Goal: Task Accomplishment & Management: Manage account settings

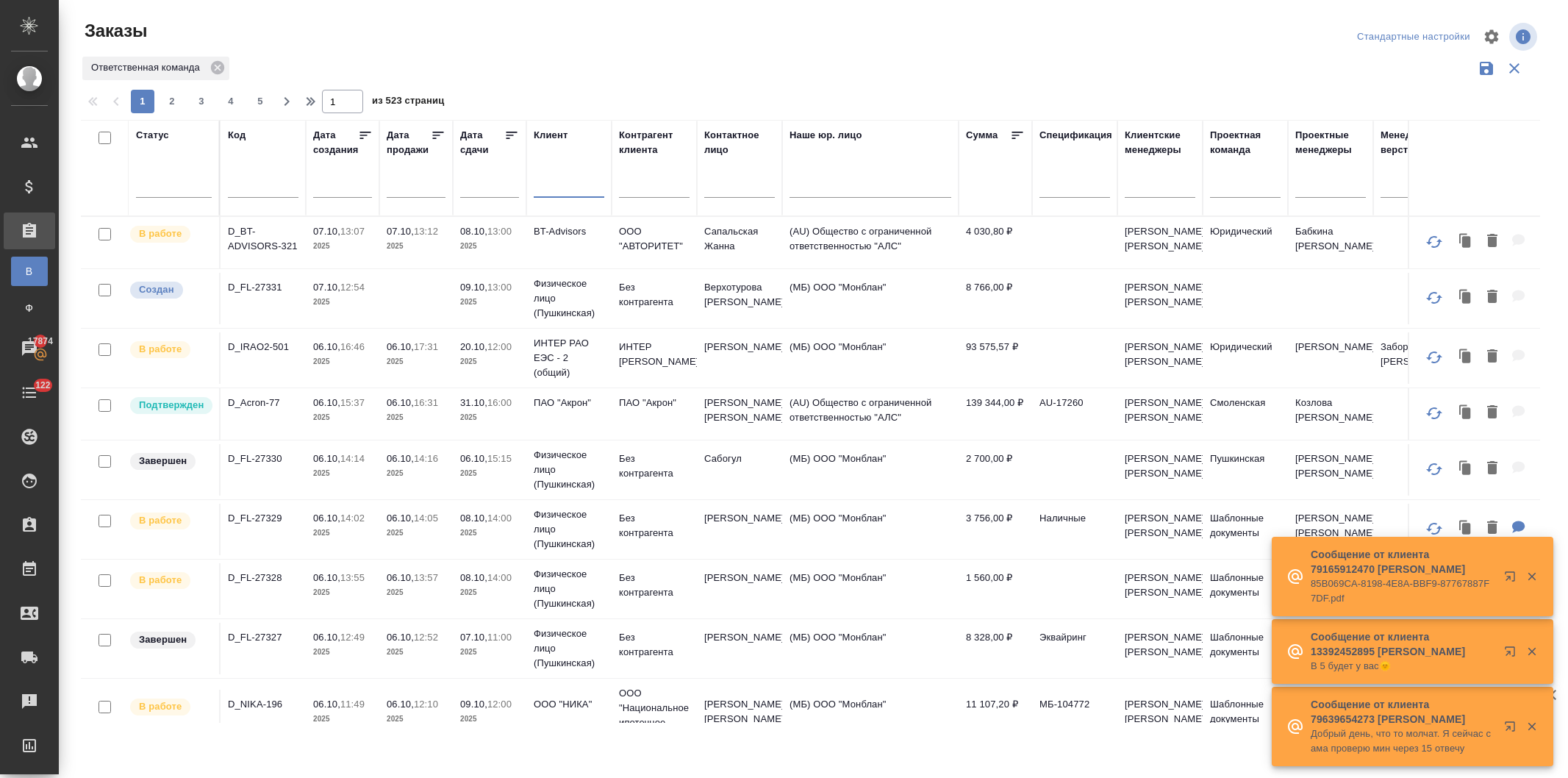
click at [555, 188] on input "text" at bounding box center [569, 188] width 70 height 18
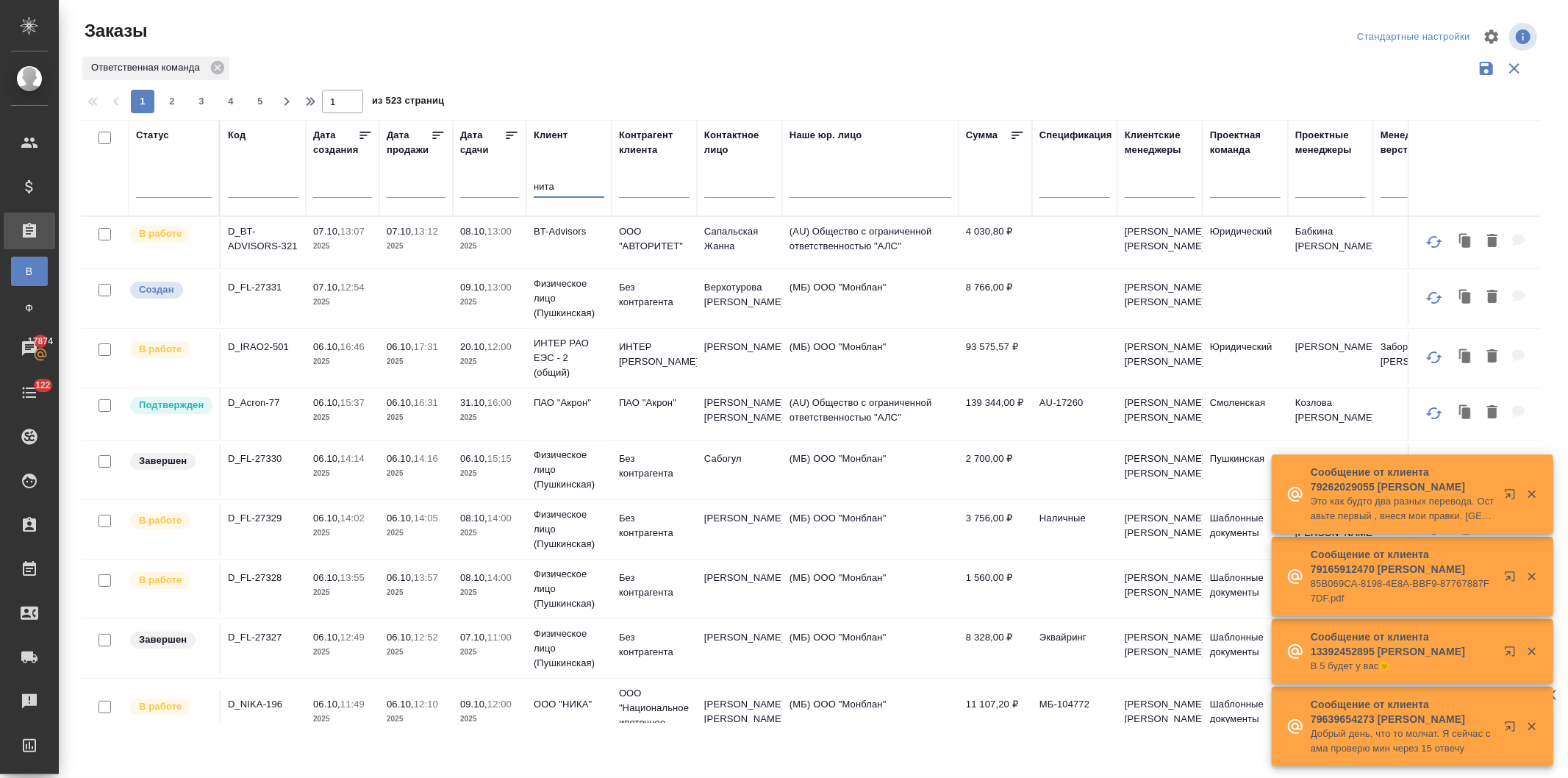
type input "нита"
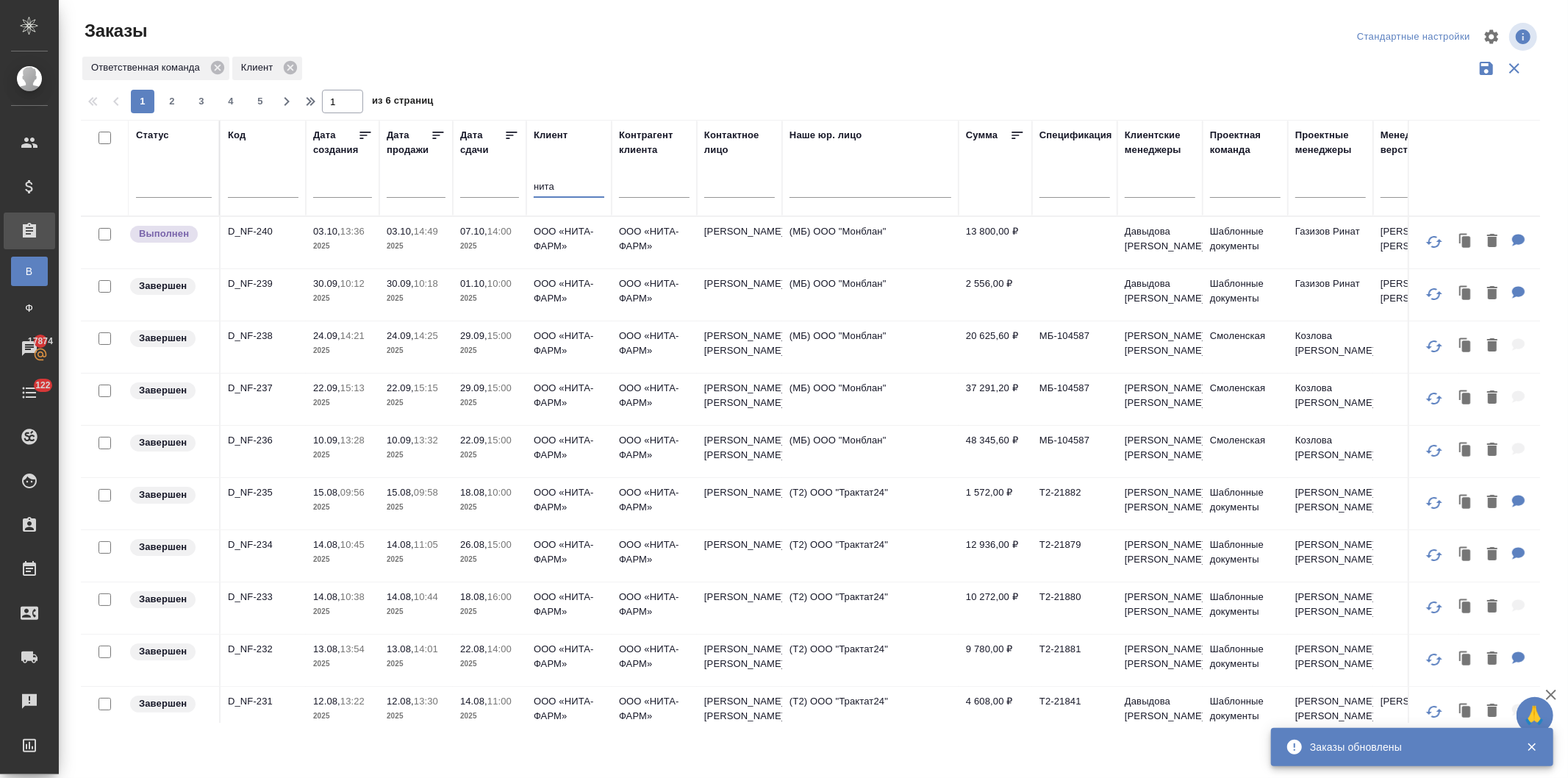
click at [512, 241] on p "2025" at bounding box center [489, 247] width 59 height 15
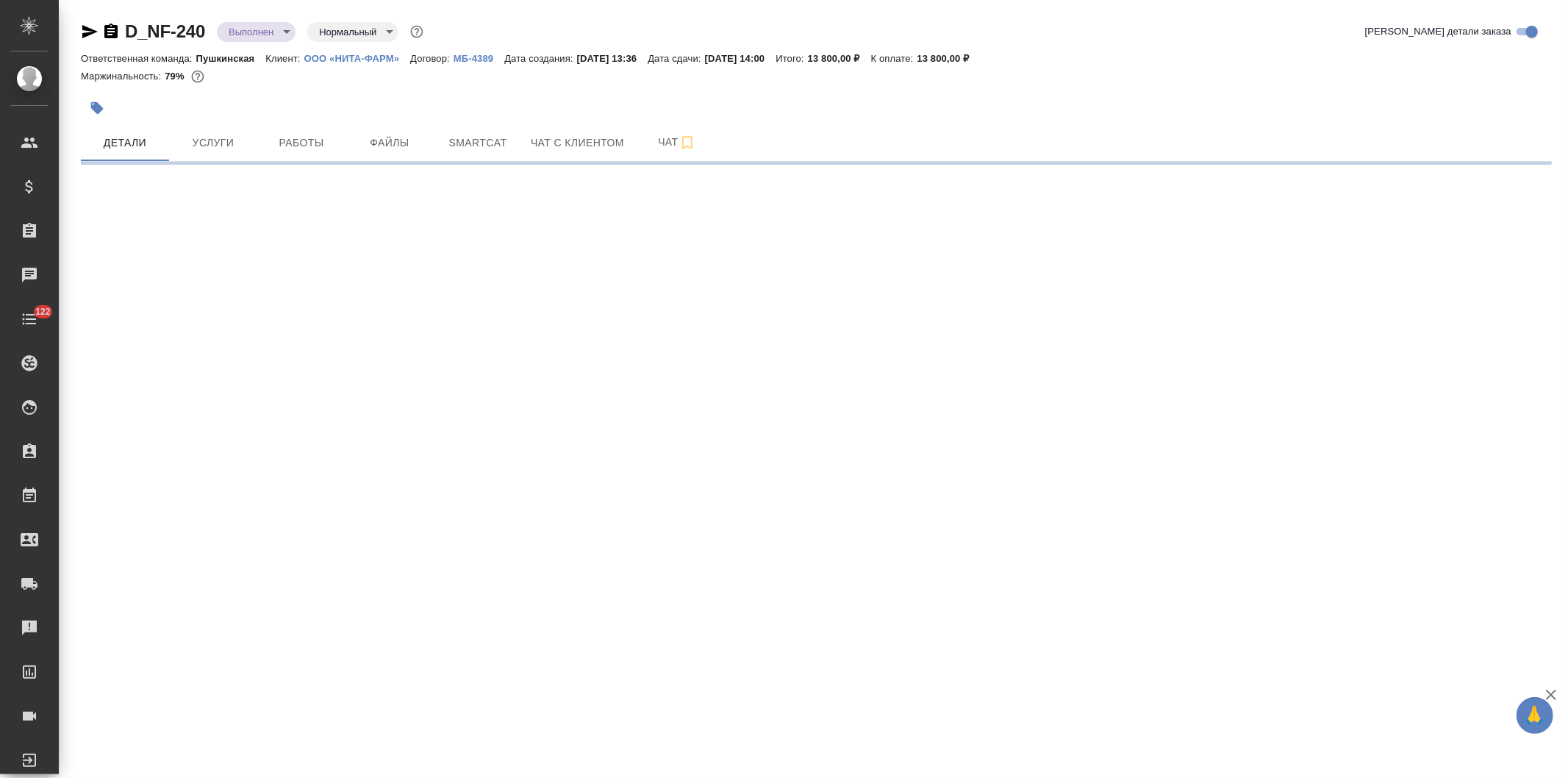
select select "RU"
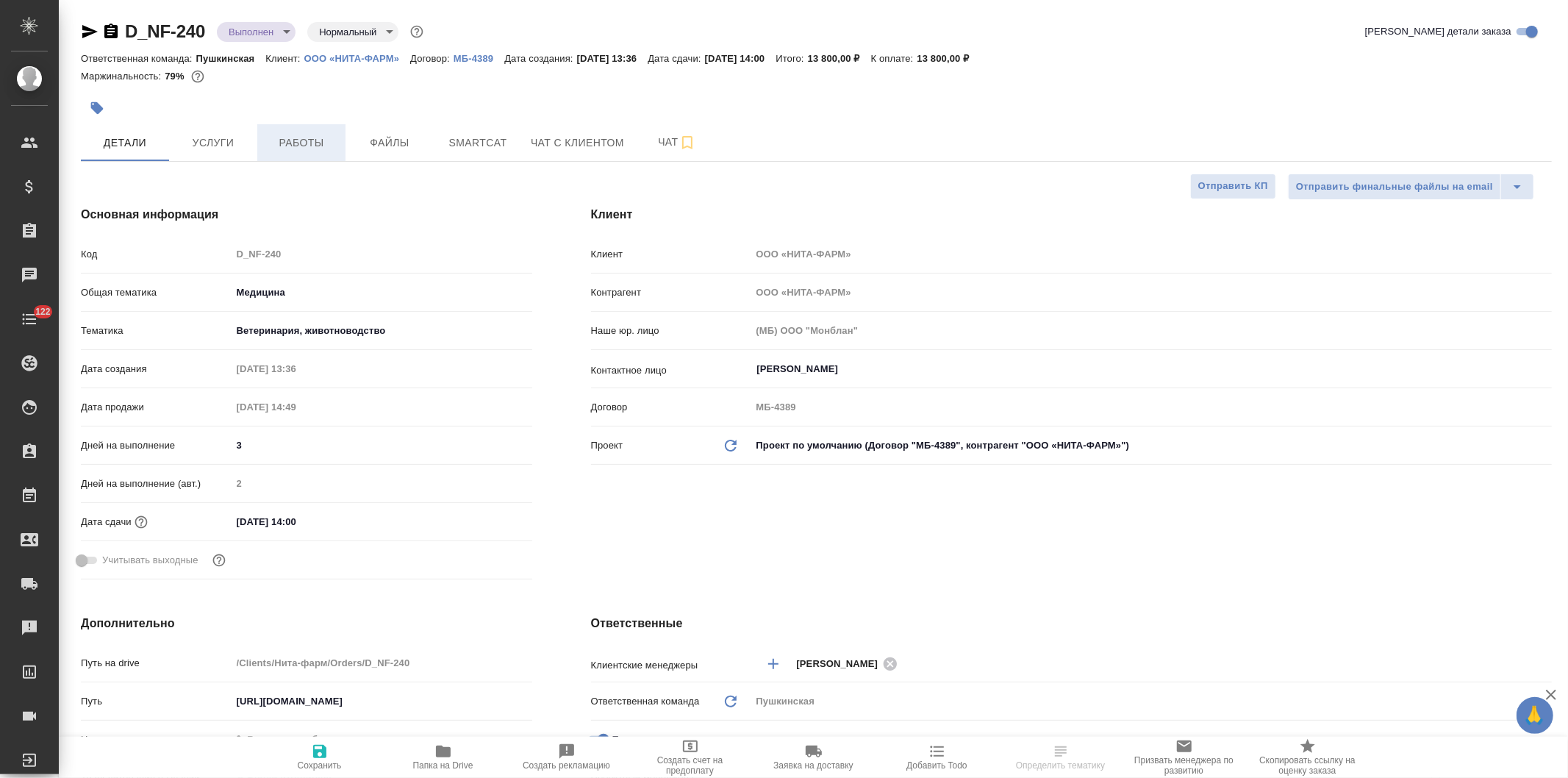
type textarea "x"
click at [300, 142] on span "Работы" at bounding box center [301, 143] width 70 height 18
type textarea "x"
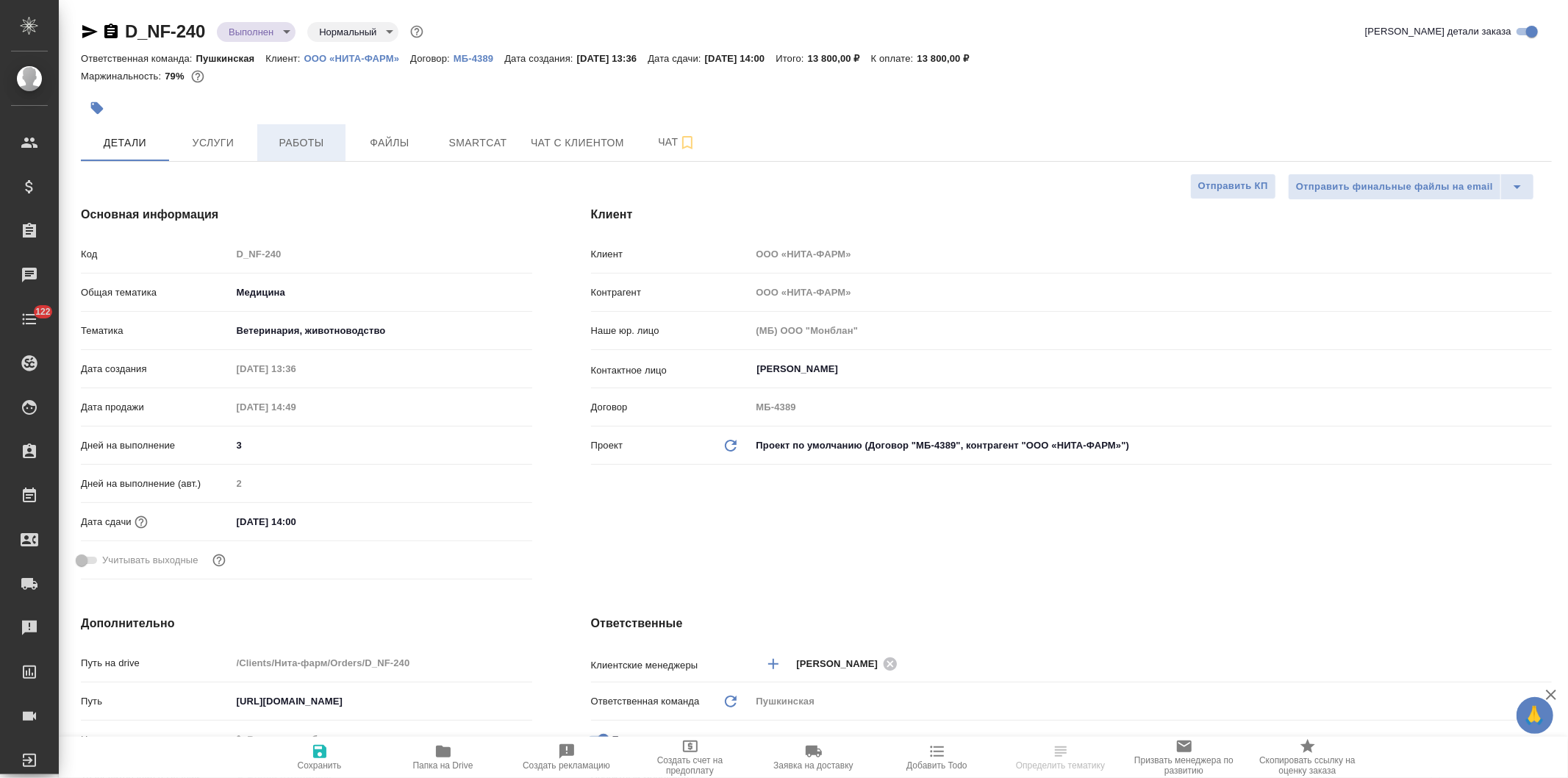
type textarea "x"
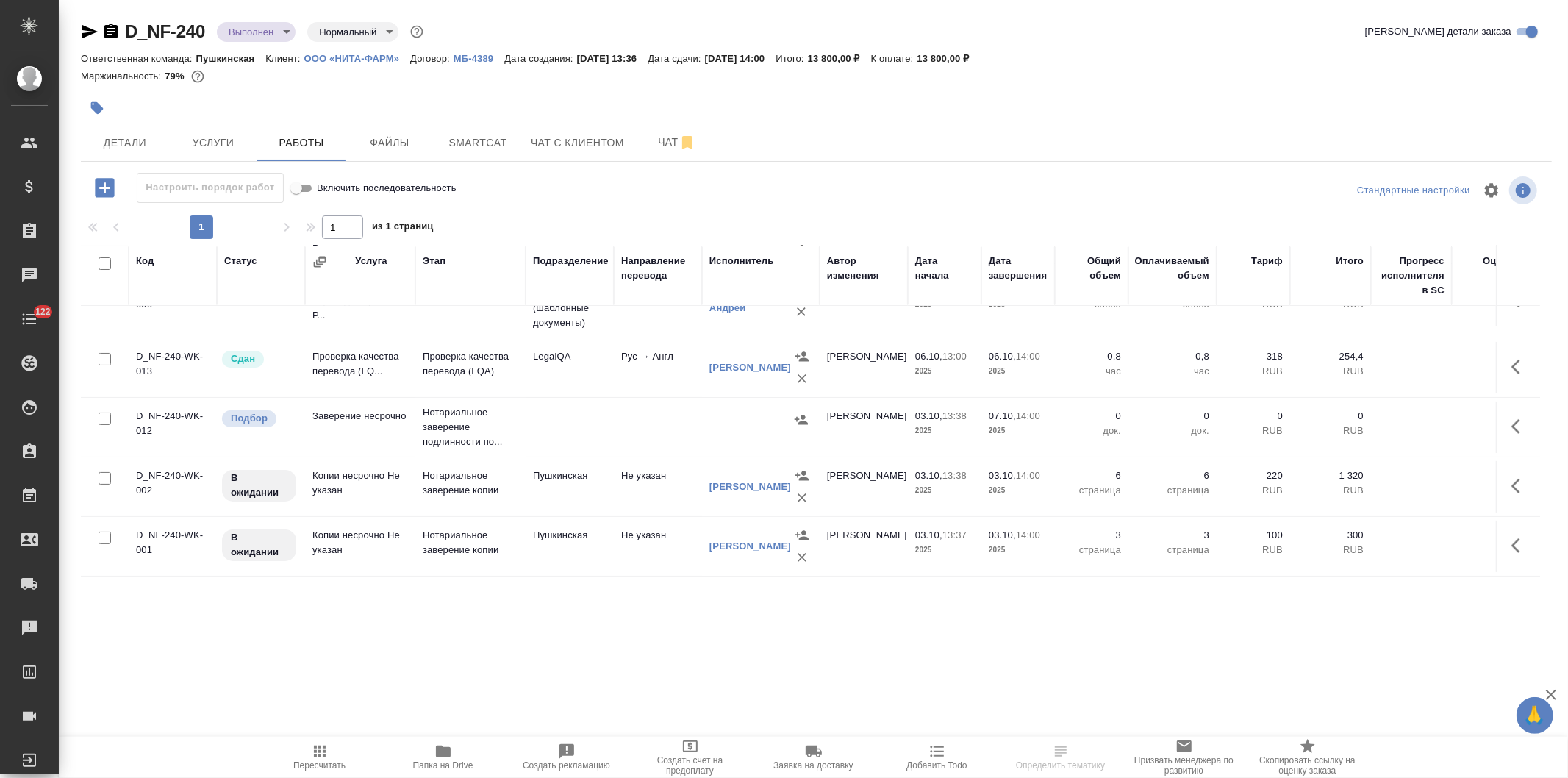
scroll to position [204, 0]
click at [1503, 468] on button "button" at bounding box center [1520, 486] width 35 height 35
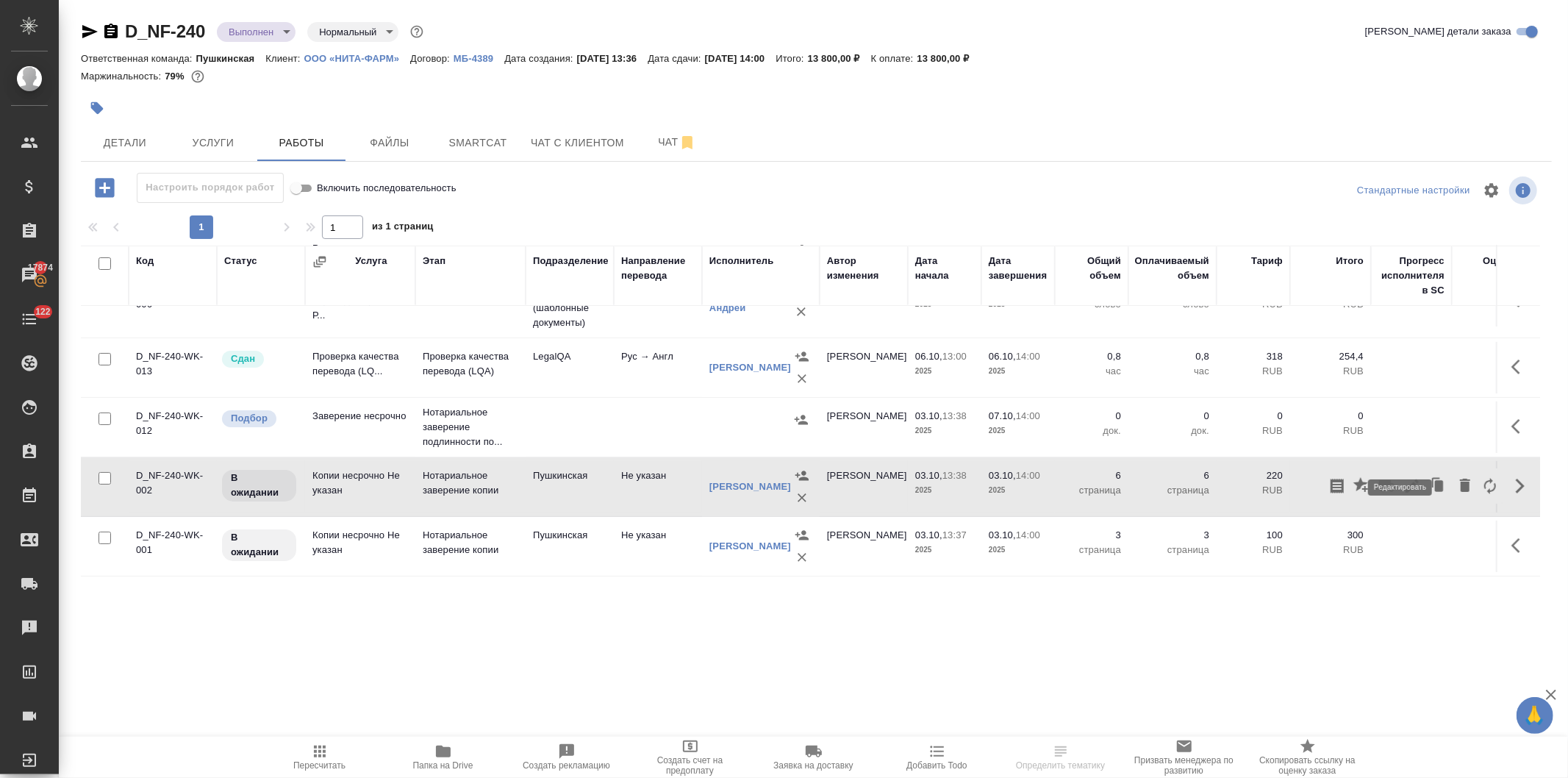
click at [1404, 478] on icon "button" at bounding box center [1412, 486] width 18 height 18
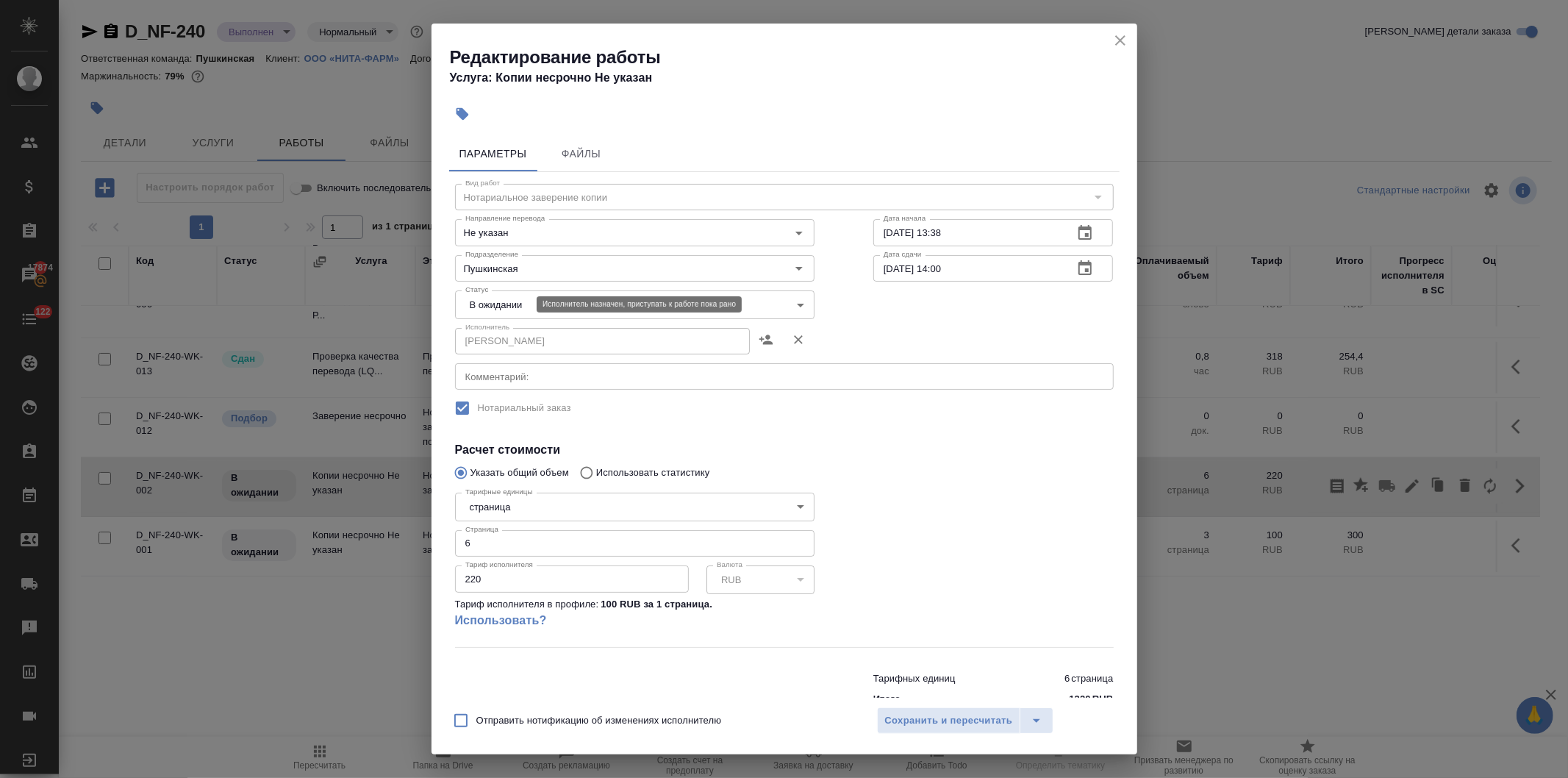
click at [480, 304] on body "🙏 .cls-1 fill:#fff; AWATERA [PERSON_NAME] Спецификации Заказы 17874 Чаты 122 To…" at bounding box center [784, 389] width 1568 height 778
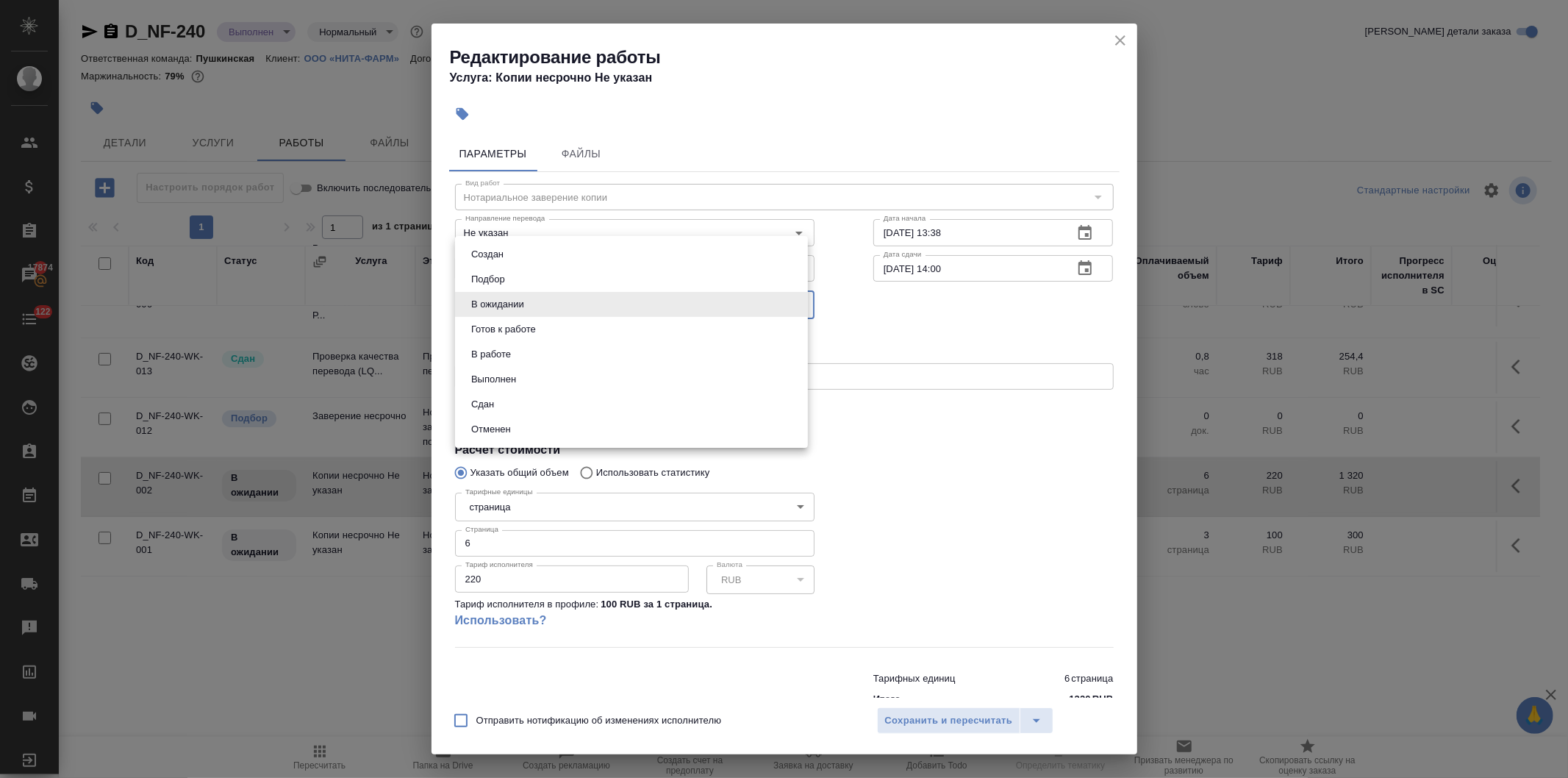
click at [479, 399] on button "Сдан" at bounding box center [482, 404] width 32 height 16
type input "closed"
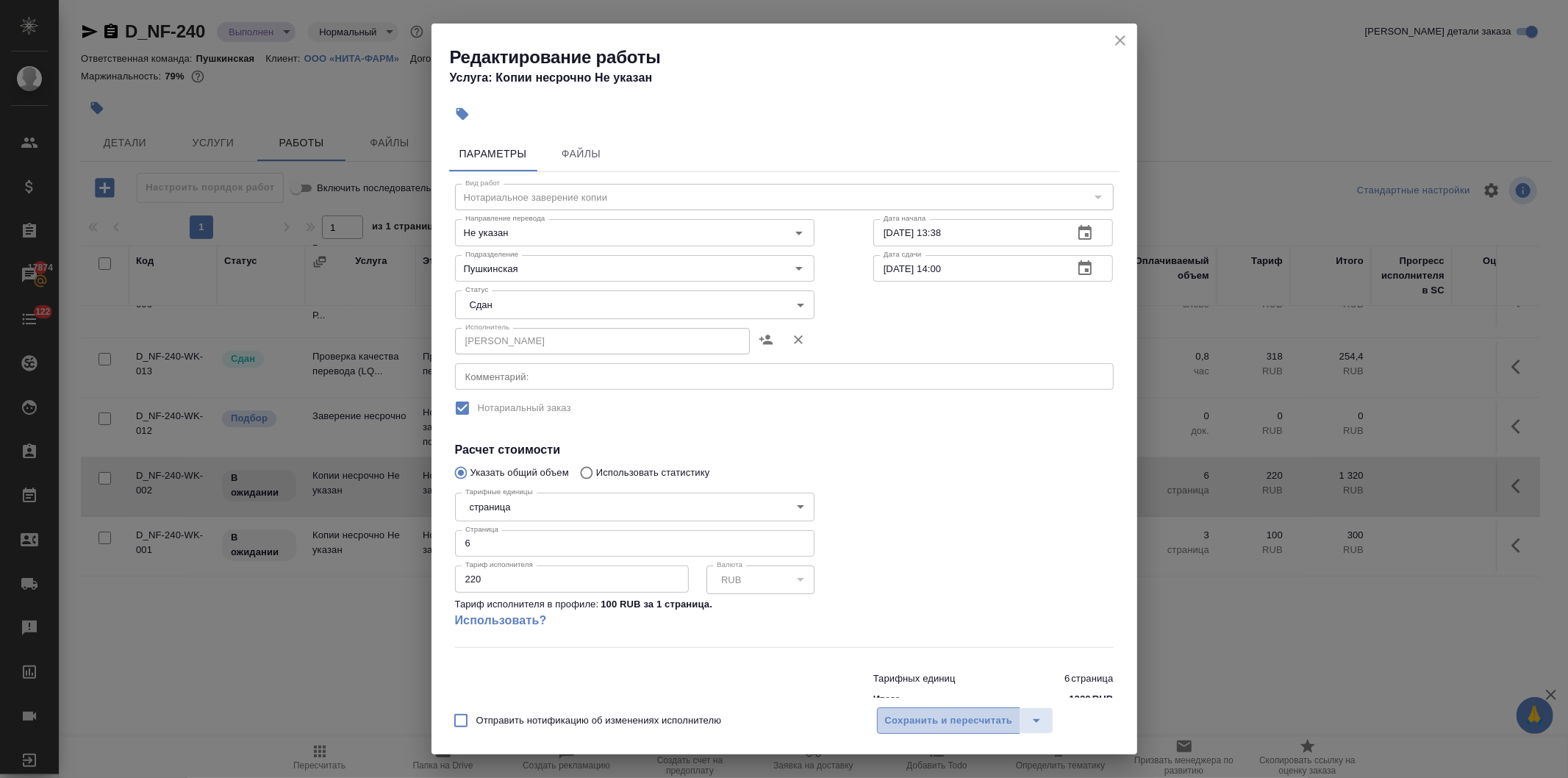
click at [922, 722] on span "Сохранить и пересчитать" at bounding box center [949, 721] width 128 height 17
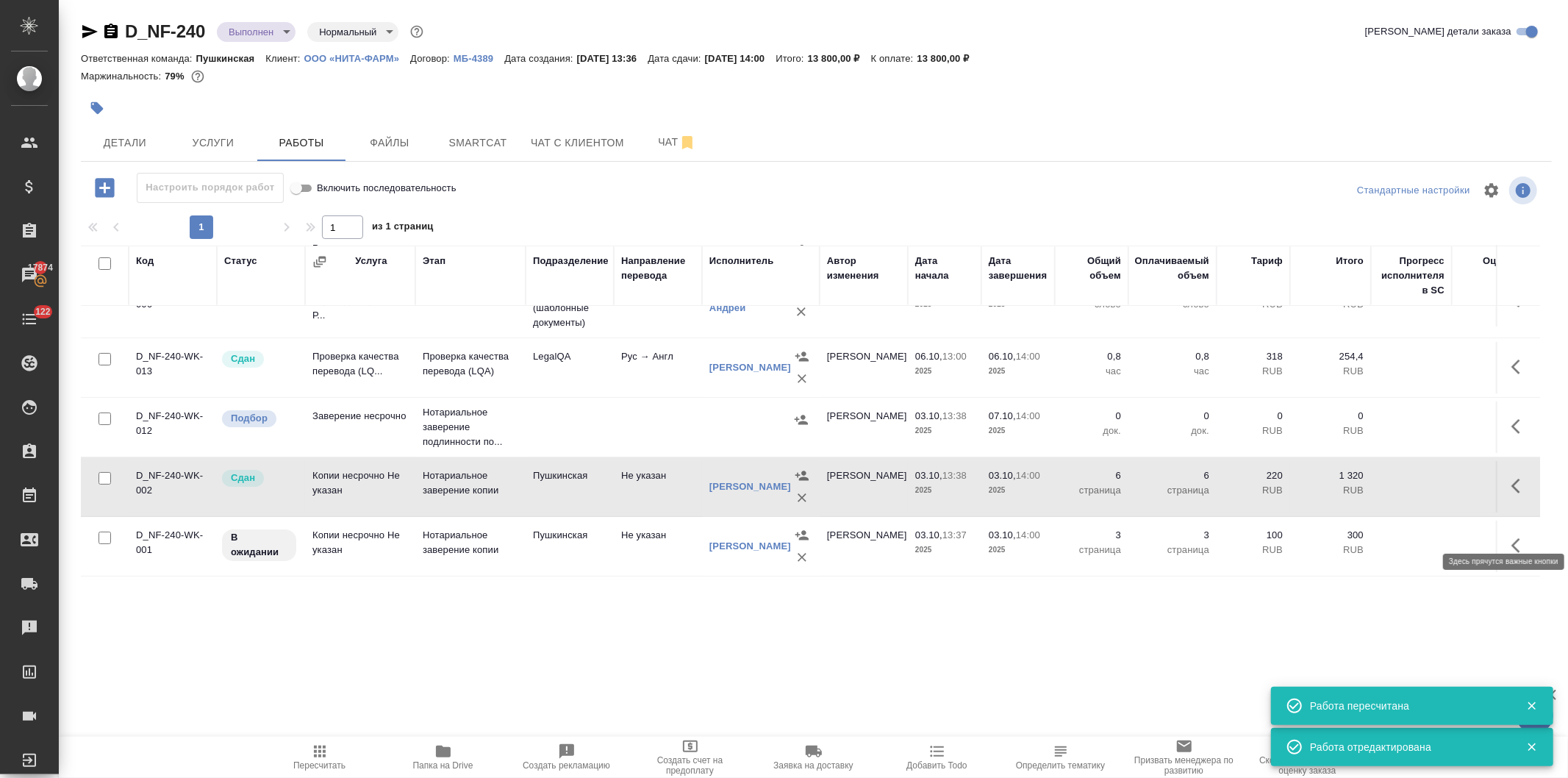
click at [1503, 528] on button "button" at bounding box center [1520, 546] width 35 height 35
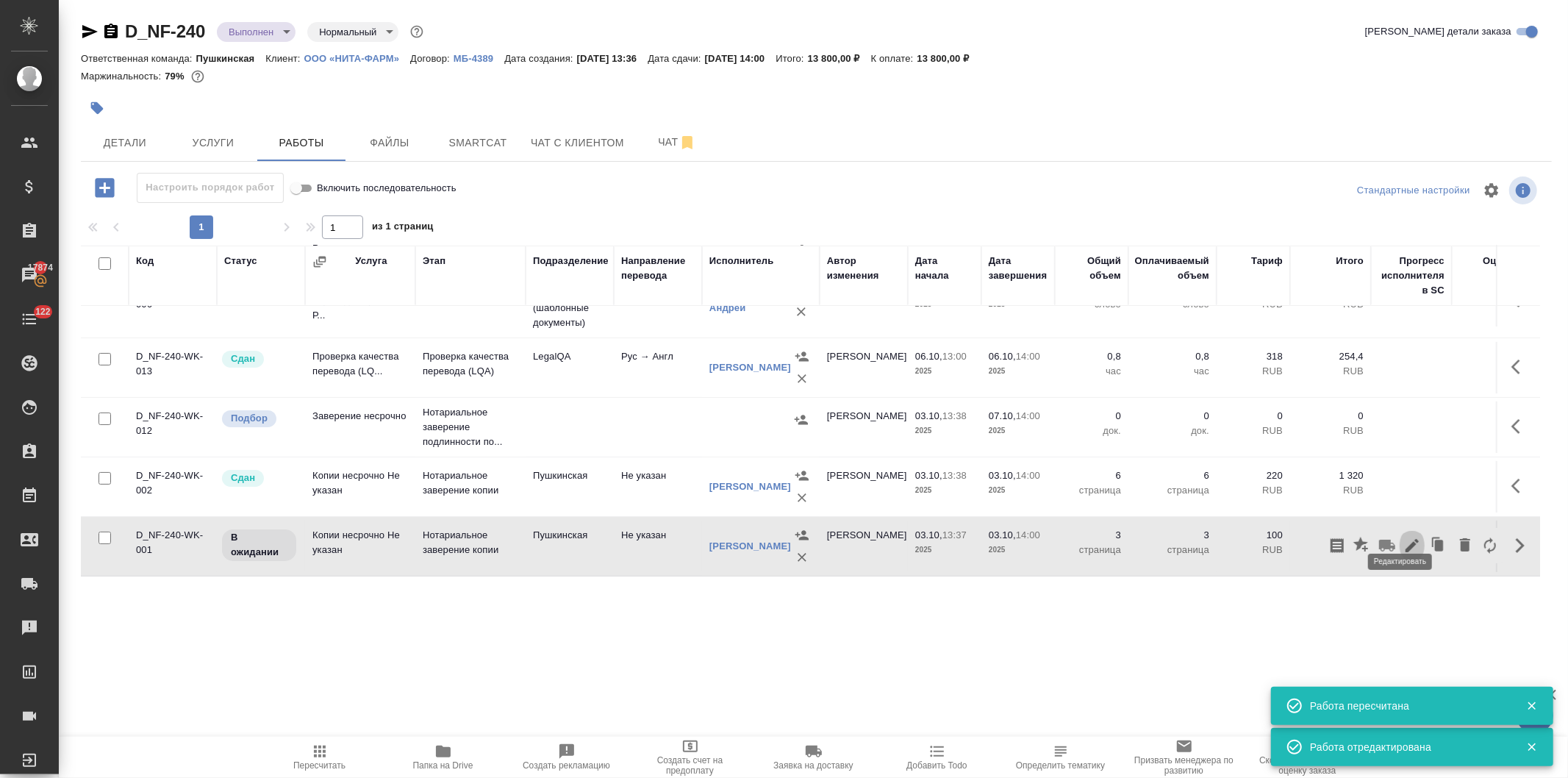
click at [1404, 537] on icon "button" at bounding box center [1412, 546] width 18 height 18
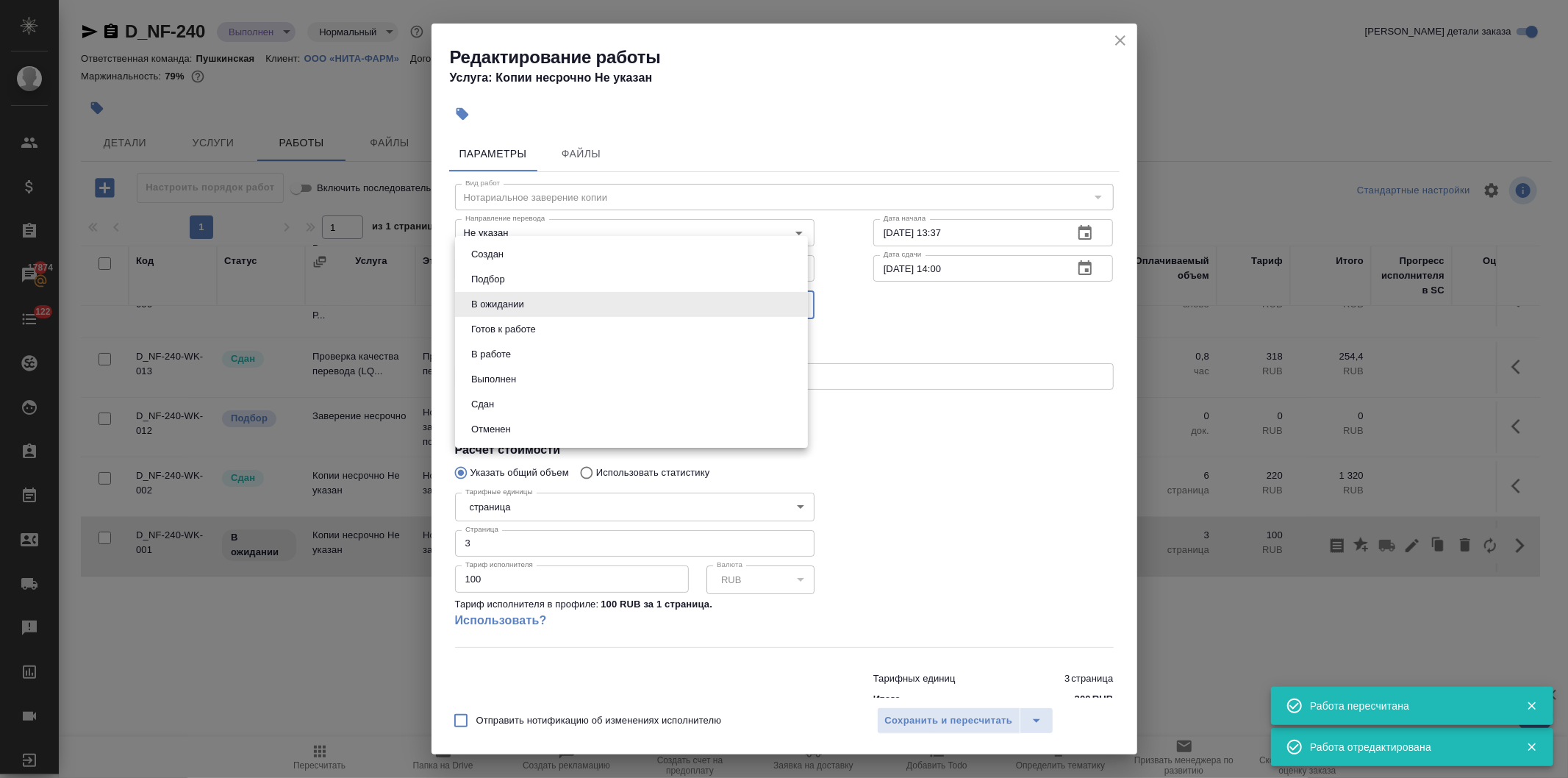
click at [490, 299] on body "🙏 .cls-1 fill:#fff; AWATERA [PERSON_NAME] Спецификации Заказы 17874 Чаты 122 To…" at bounding box center [784, 389] width 1568 height 778
click at [486, 401] on button "Сдан" at bounding box center [482, 404] width 32 height 16
type input "closed"
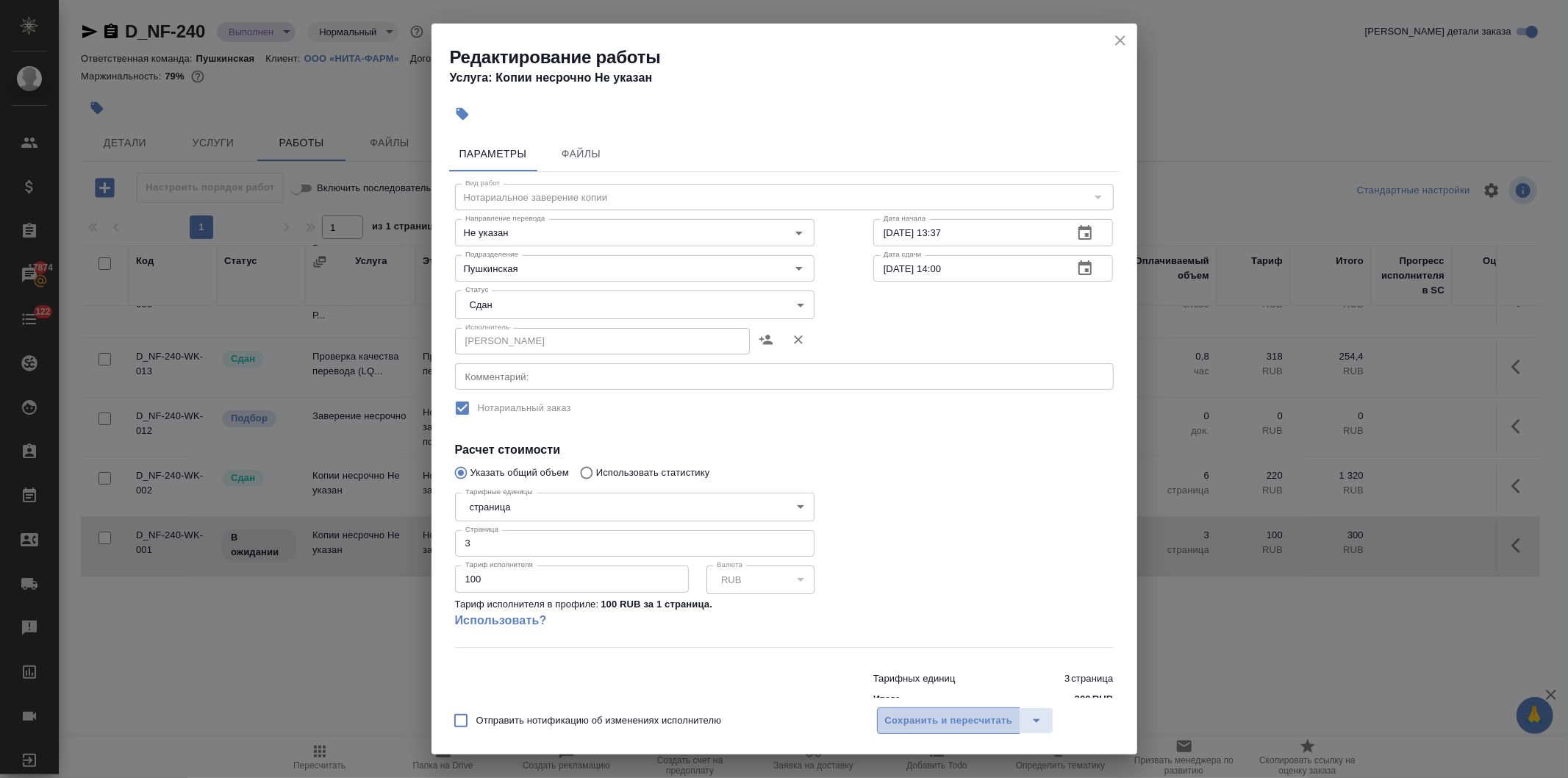
click at [905, 713] on span "Сохранить и пересчитать" at bounding box center [949, 721] width 128 height 17
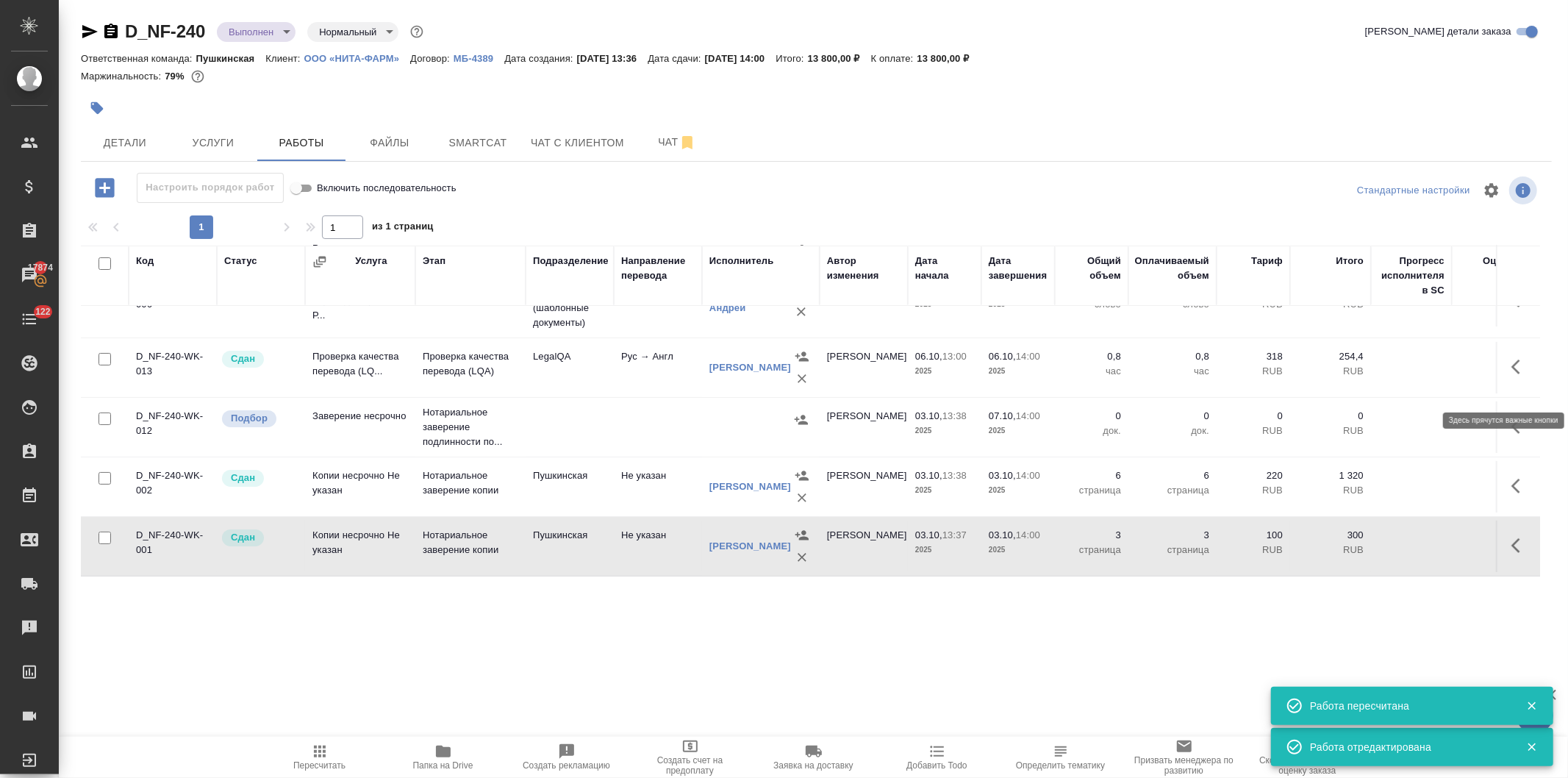
click at [1503, 409] on button "button" at bounding box center [1520, 426] width 35 height 35
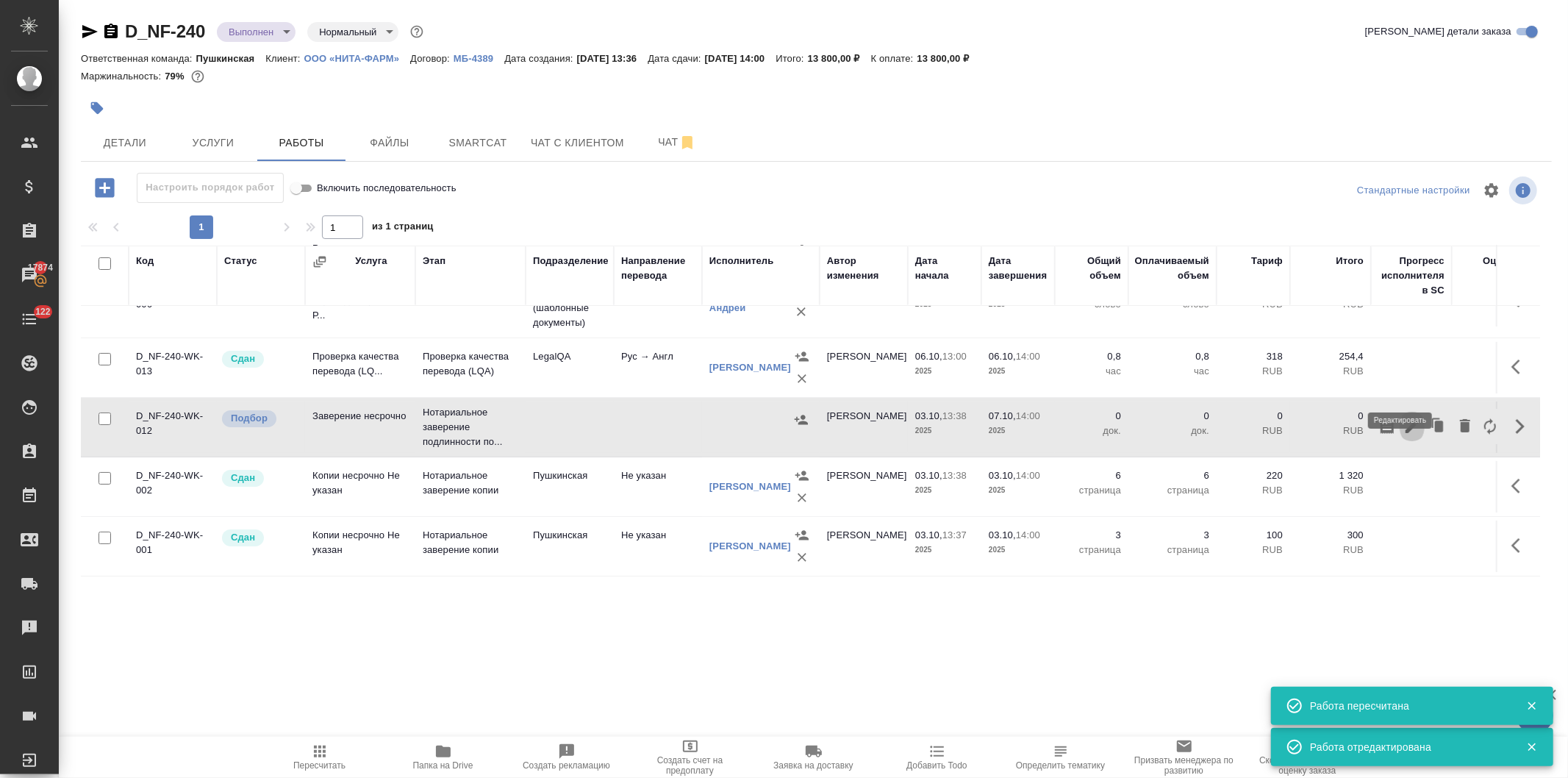
click at [1404, 418] on icon "button" at bounding box center [1412, 426] width 18 height 18
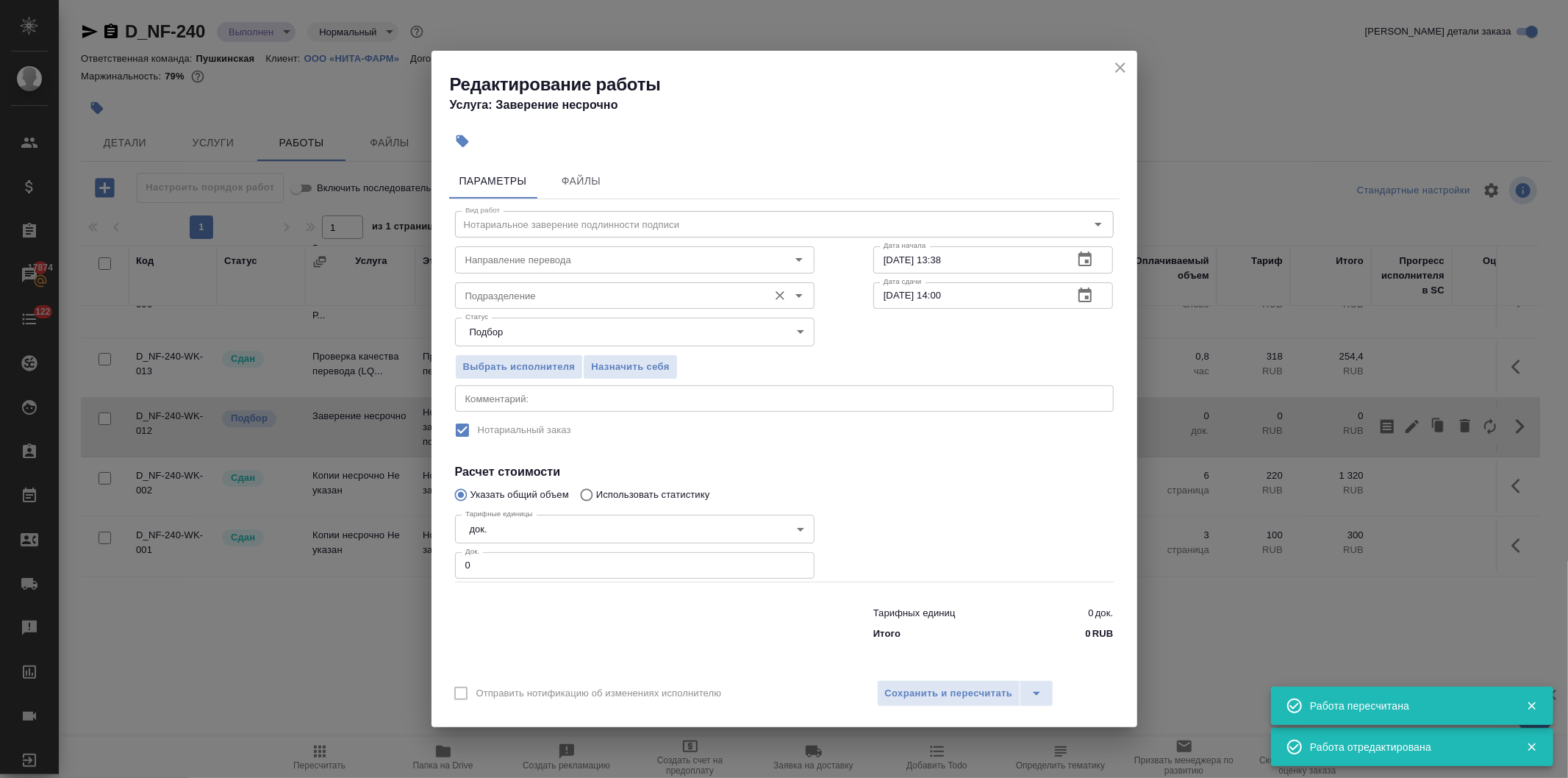
click at [493, 291] on input "Подразделение" at bounding box center [610, 295] width 301 height 18
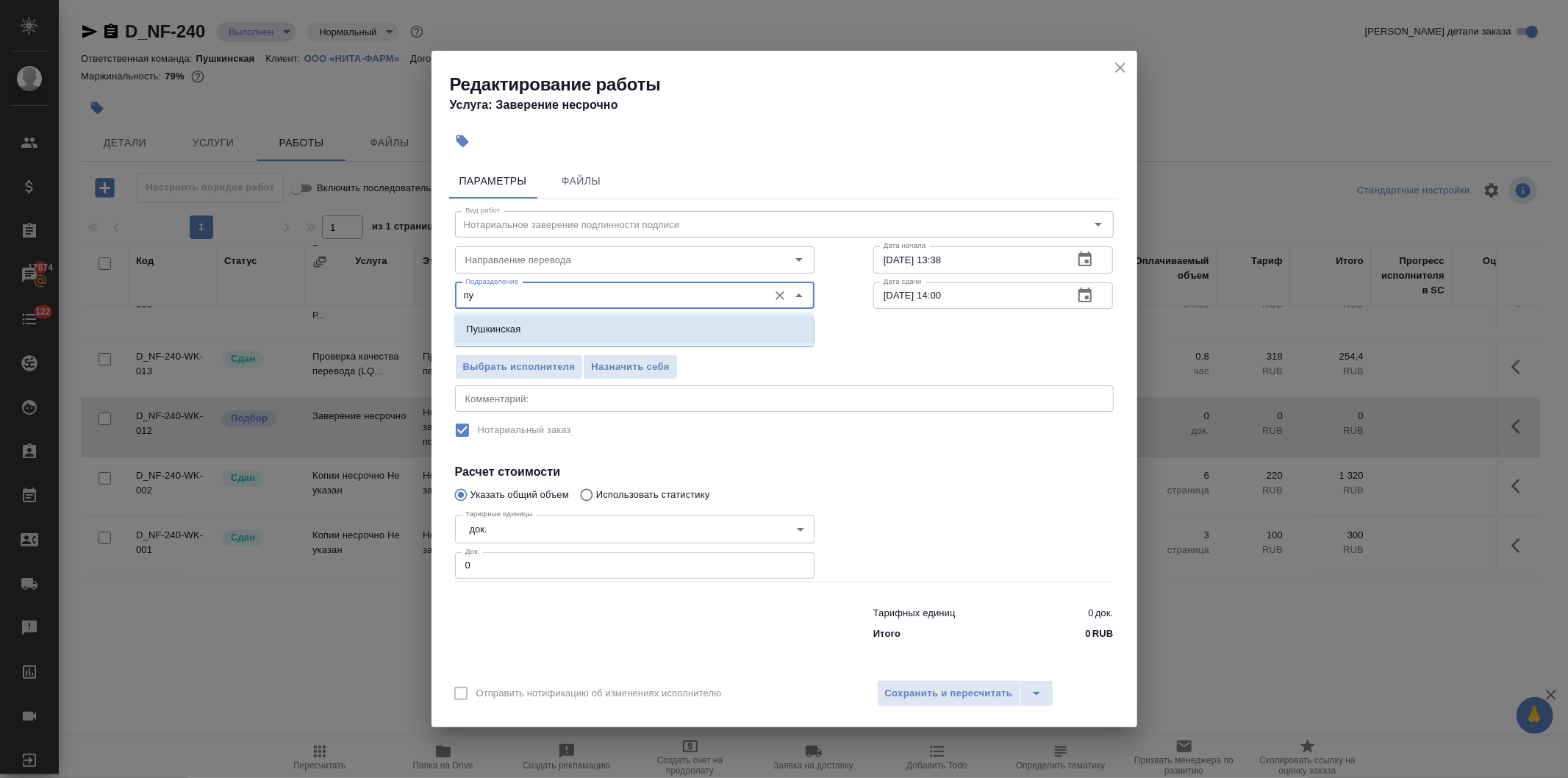
click at [497, 324] on p "Пушкинская" at bounding box center [493, 330] width 55 height 15
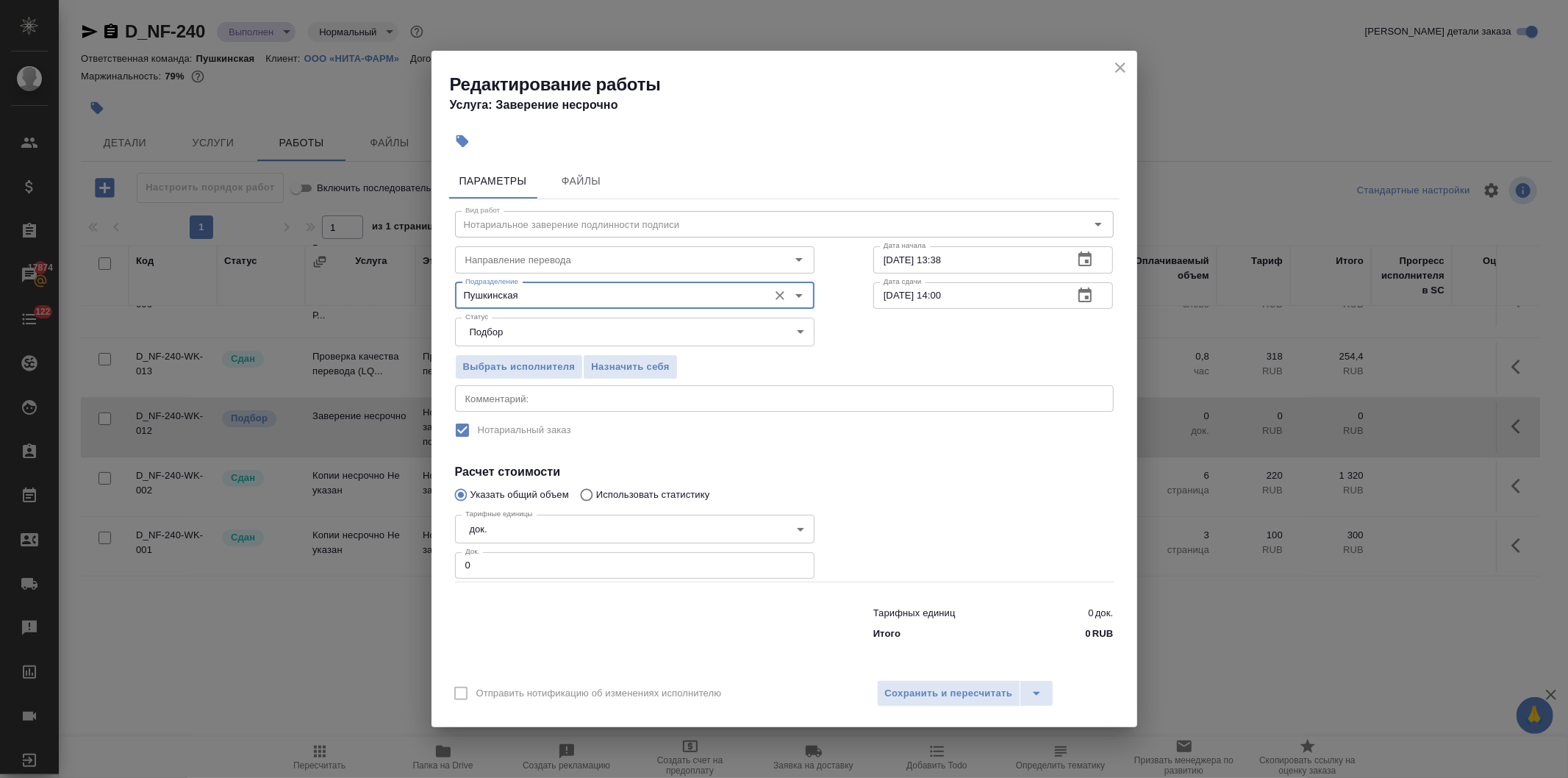
type input "Пушкинская"
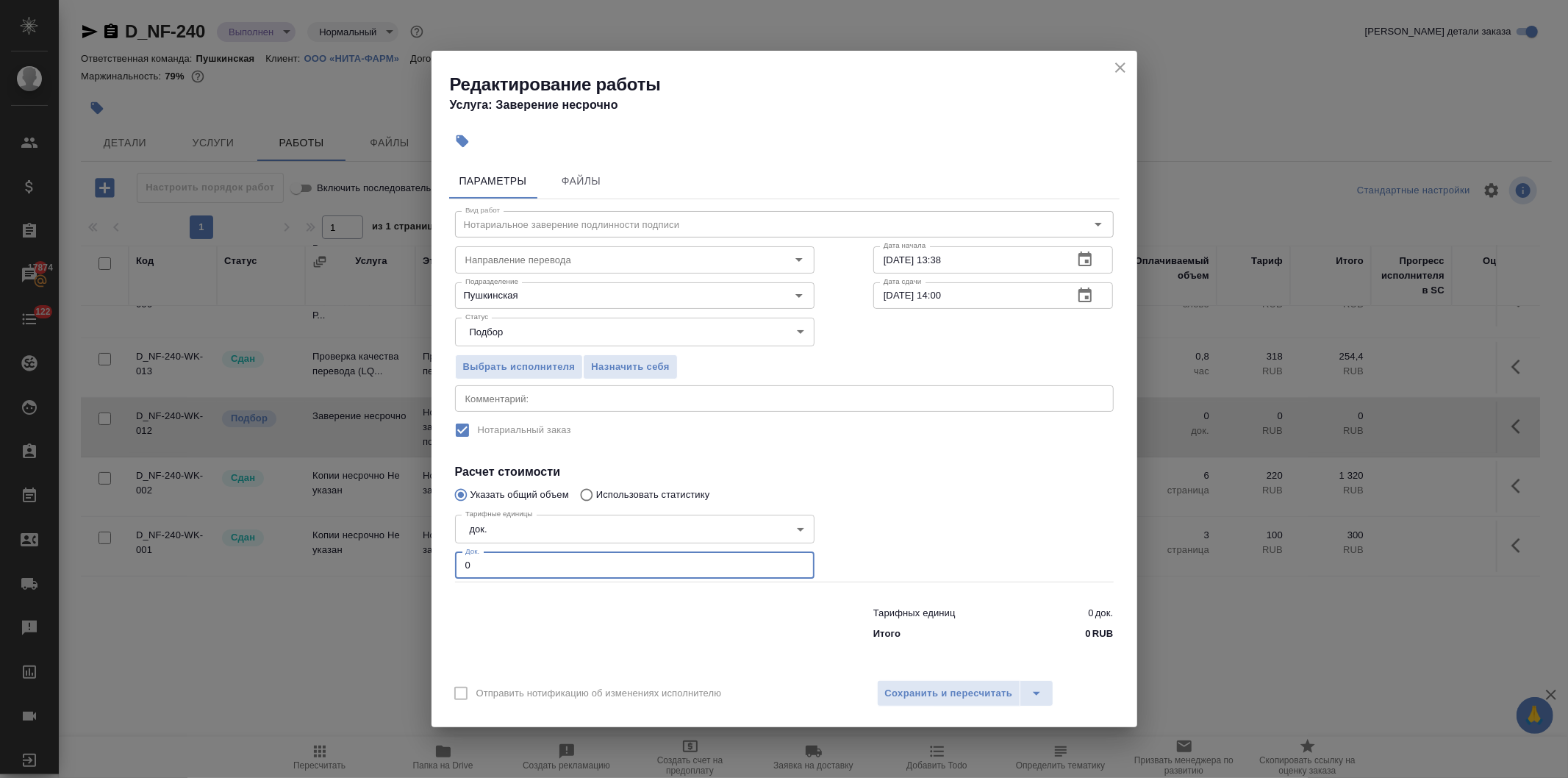
drag, startPoint x: 472, startPoint y: 561, endPoint x: 414, endPoint y: 591, distance: 65.3
click at [417, 586] on div "Редактирование работы Услуга: Заверение несрочно Параметры Файлы Вид работ Нота…" at bounding box center [784, 389] width 1568 height 778
type input "2"
click at [911, 690] on span "Сохранить и пересчитать" at bounding box center [949, 694] width 128 height 17
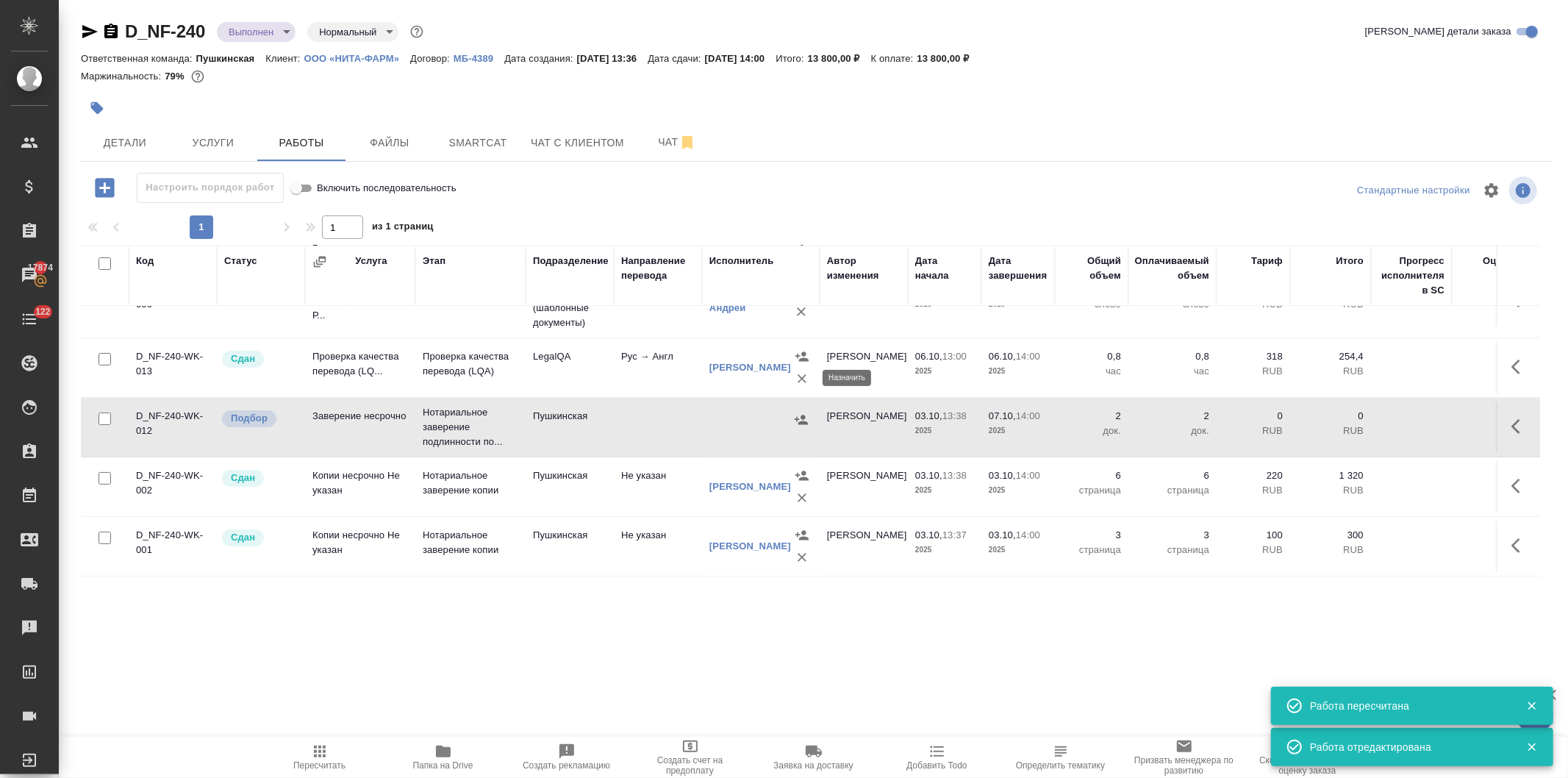
click at [795, 413] on icon "button" at bounding box center [801, 420] width 15 height 15
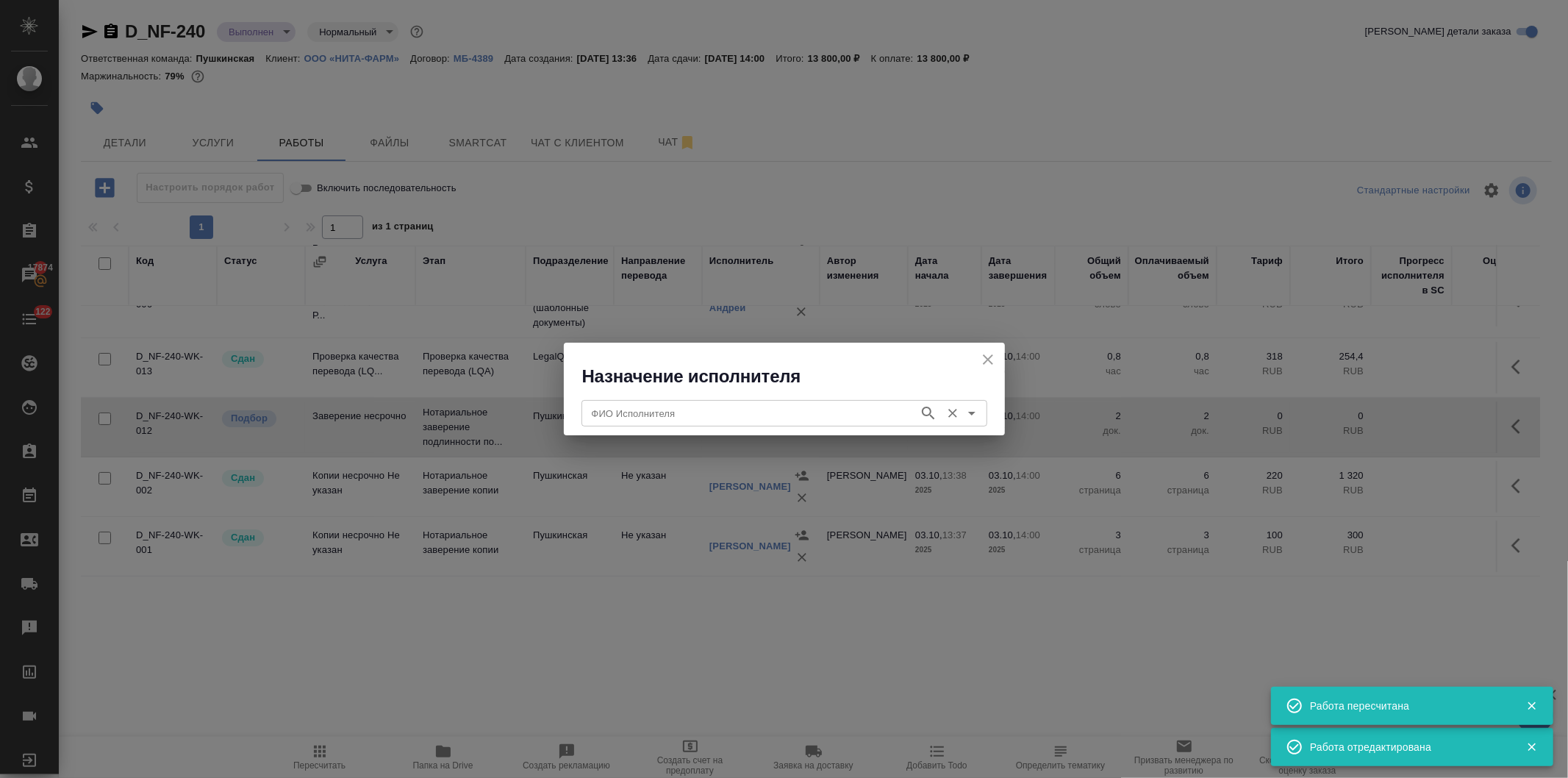
click at [685, 410] on input "ФИО Исполнителя" at bounding box center [748, 413] width 326 height 18
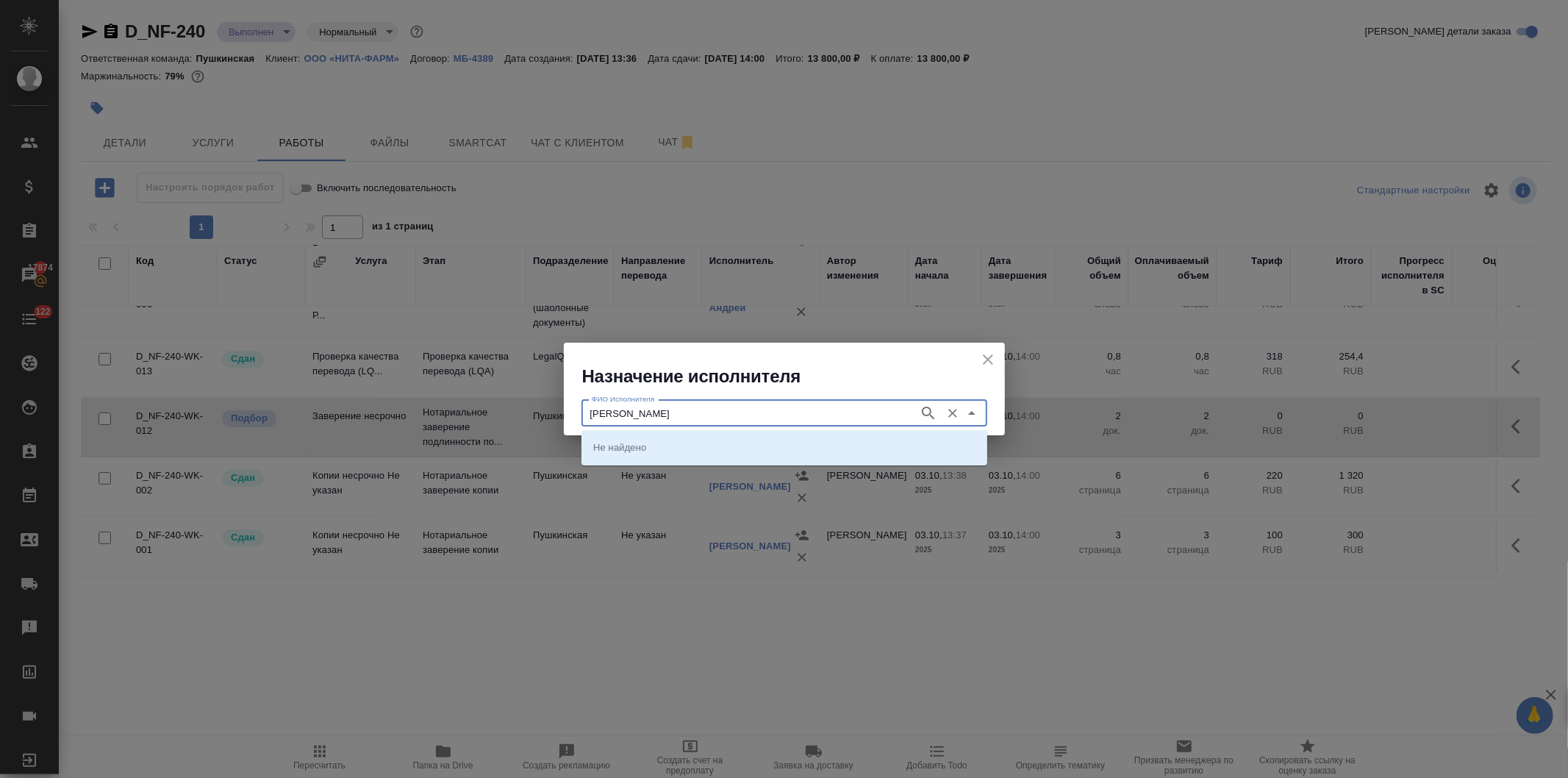
type input "[PERSON_NAME]"
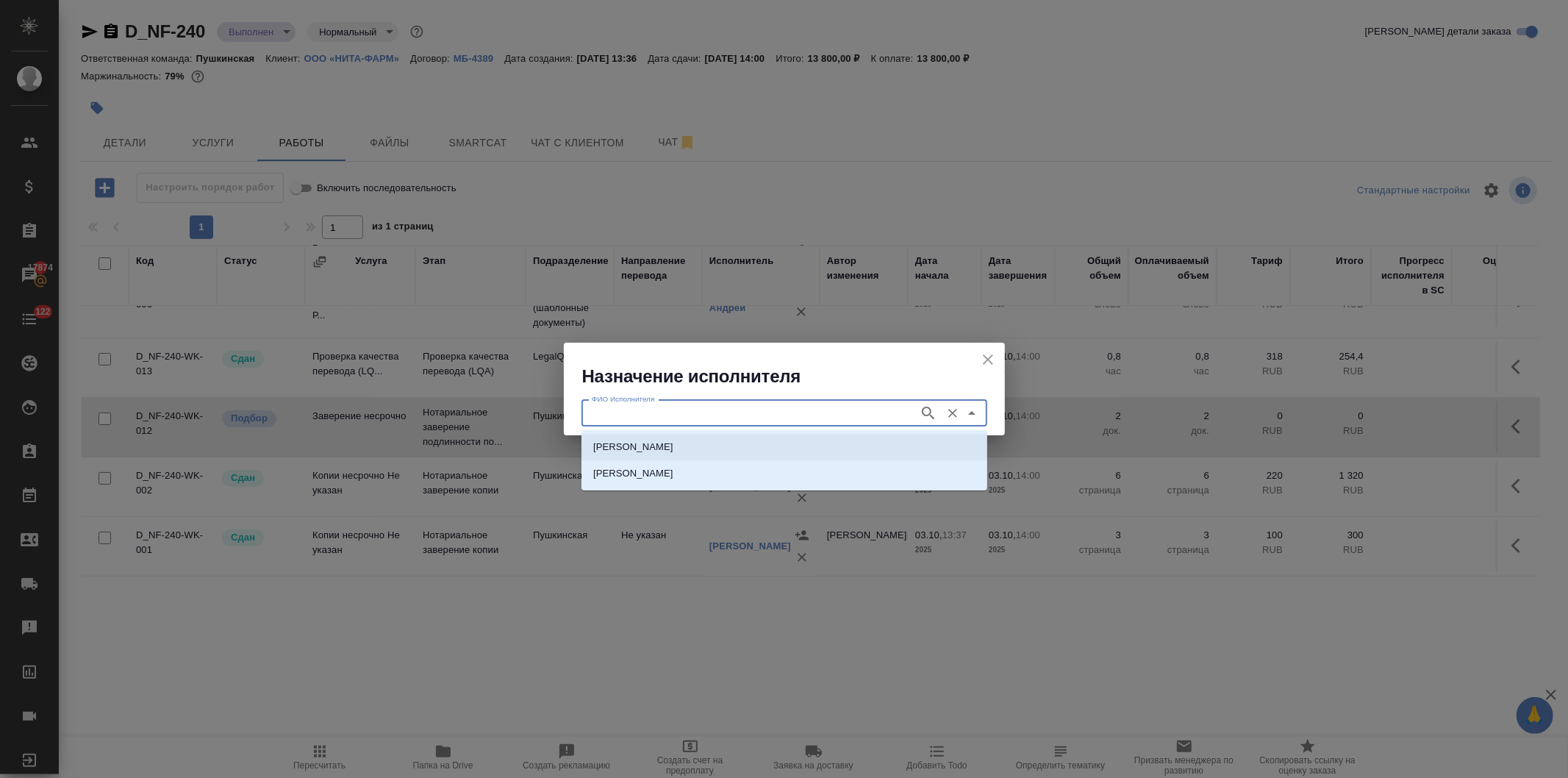
click at [674, 446] on p "[PERSON_NAME]" at bounding box center [633, 447] width 81 height 15
type input "[PERSON_NAME]"
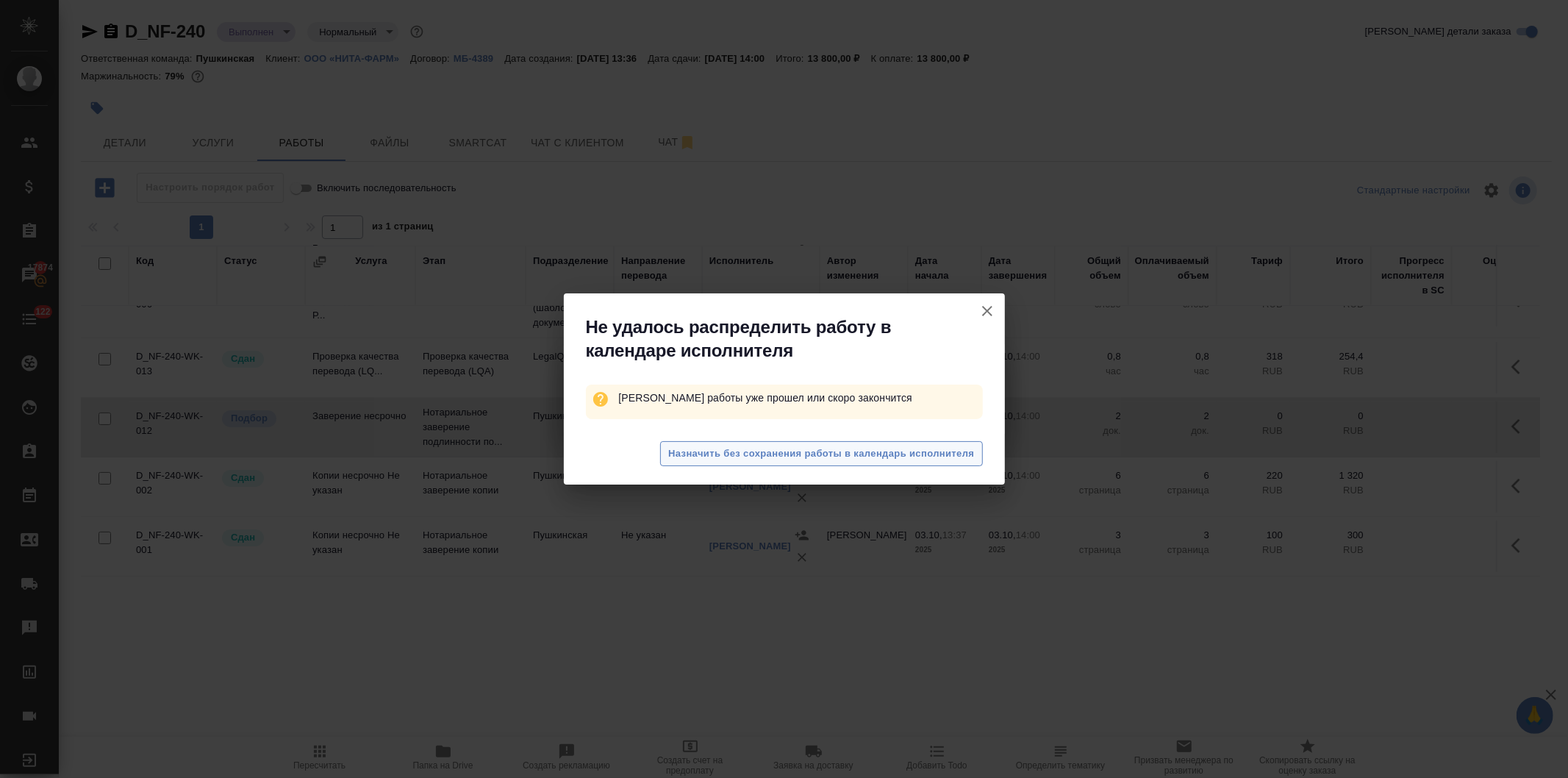
click at [706, 446] on span "Назначить без сохранения работы в календарь исполнителя" at bounding box center [820, 454] width 305 height 17
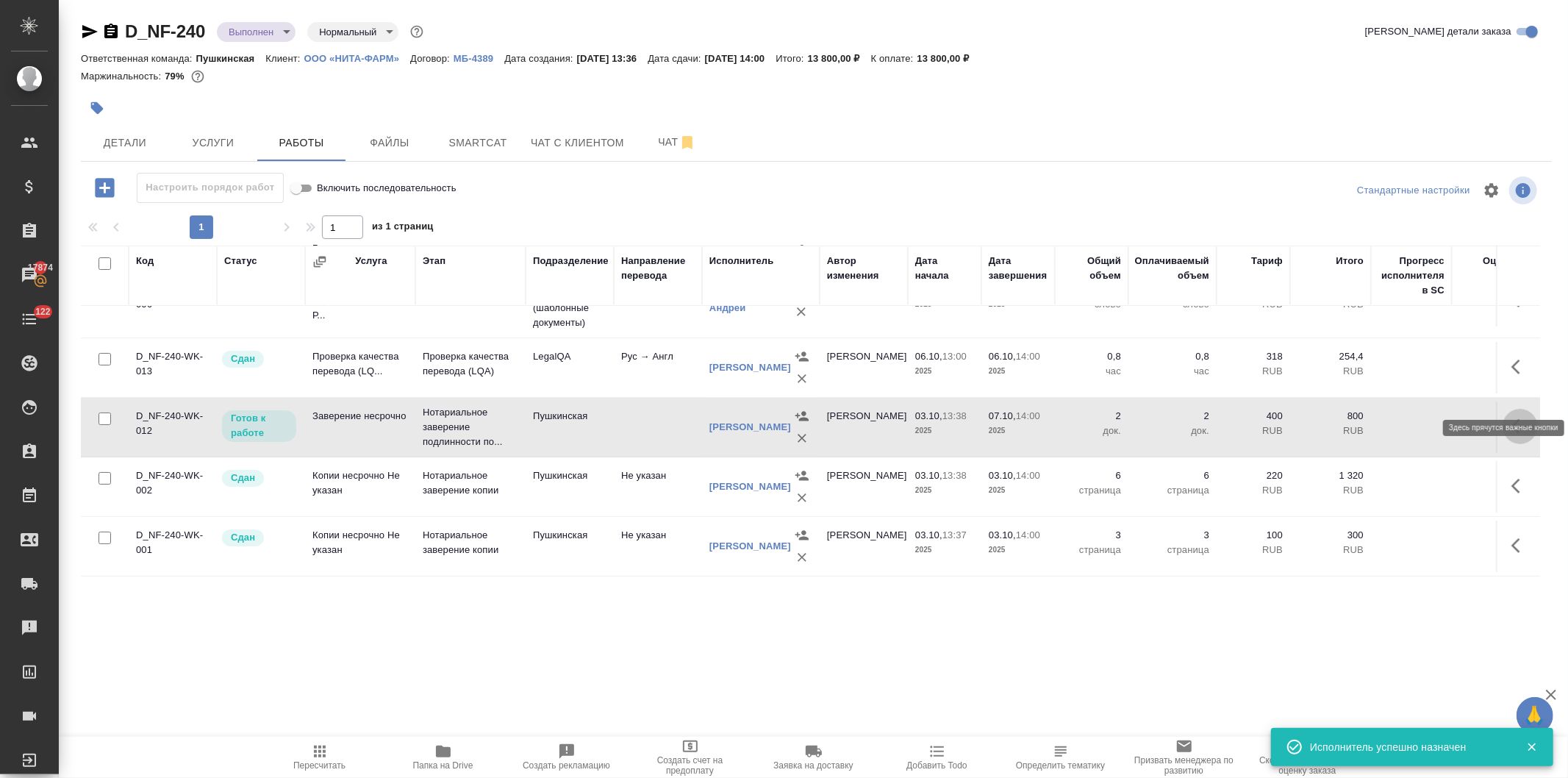
click at [1503, 409] on button "button" at bounding box center [1520, 426] width 35 height 35
click at [1404, 418] on icon "button" at bounding box center [1412, 426] width 18 height 18
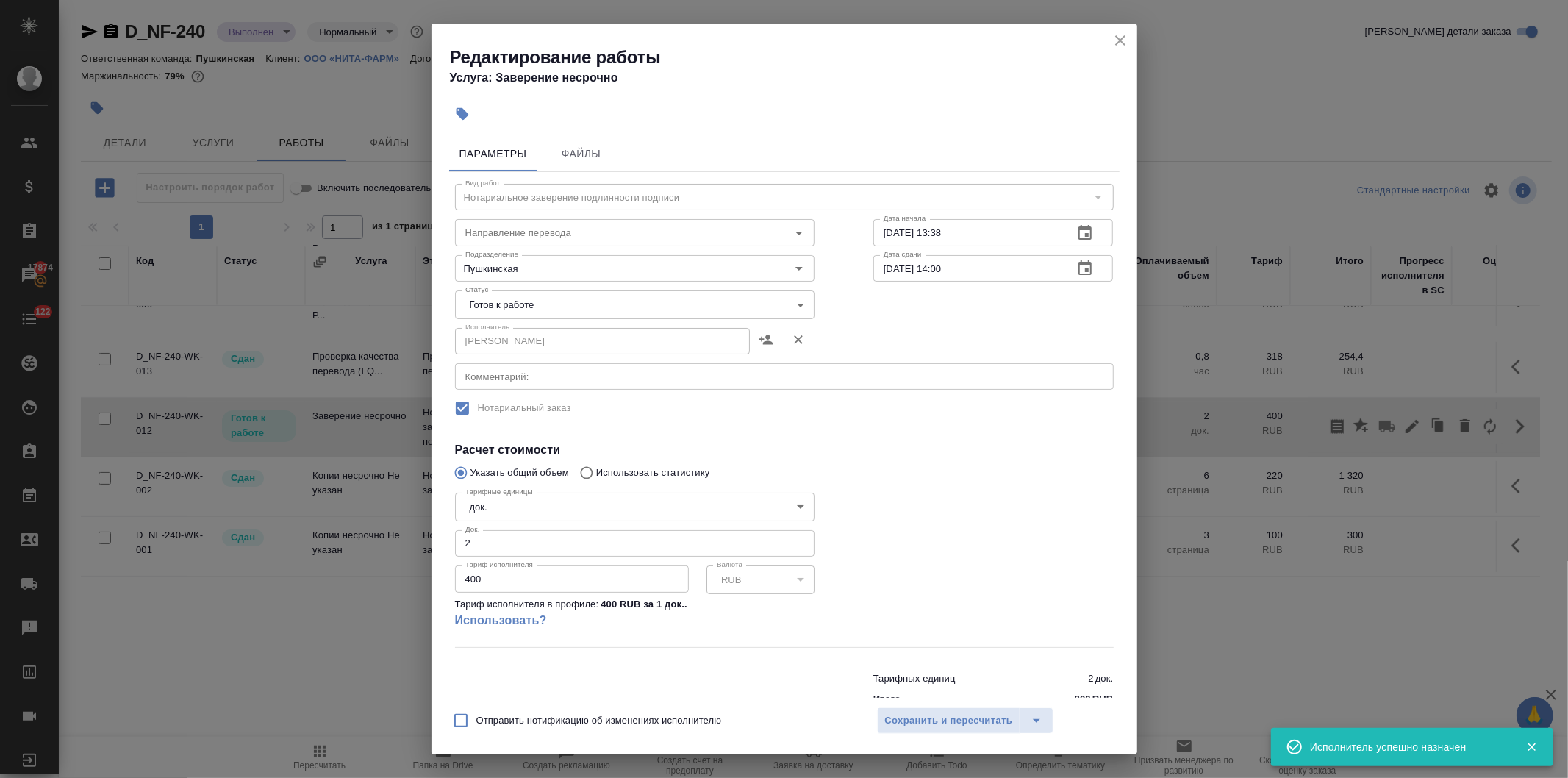
click at [464, 297] on body "🙏 .cls-1 fill:#fff; AWATERA [PERSON_NAME] Спецификации Заказы 17874 Чаты 122 To…" at bounding box center [784, 389] width 1568 height 778
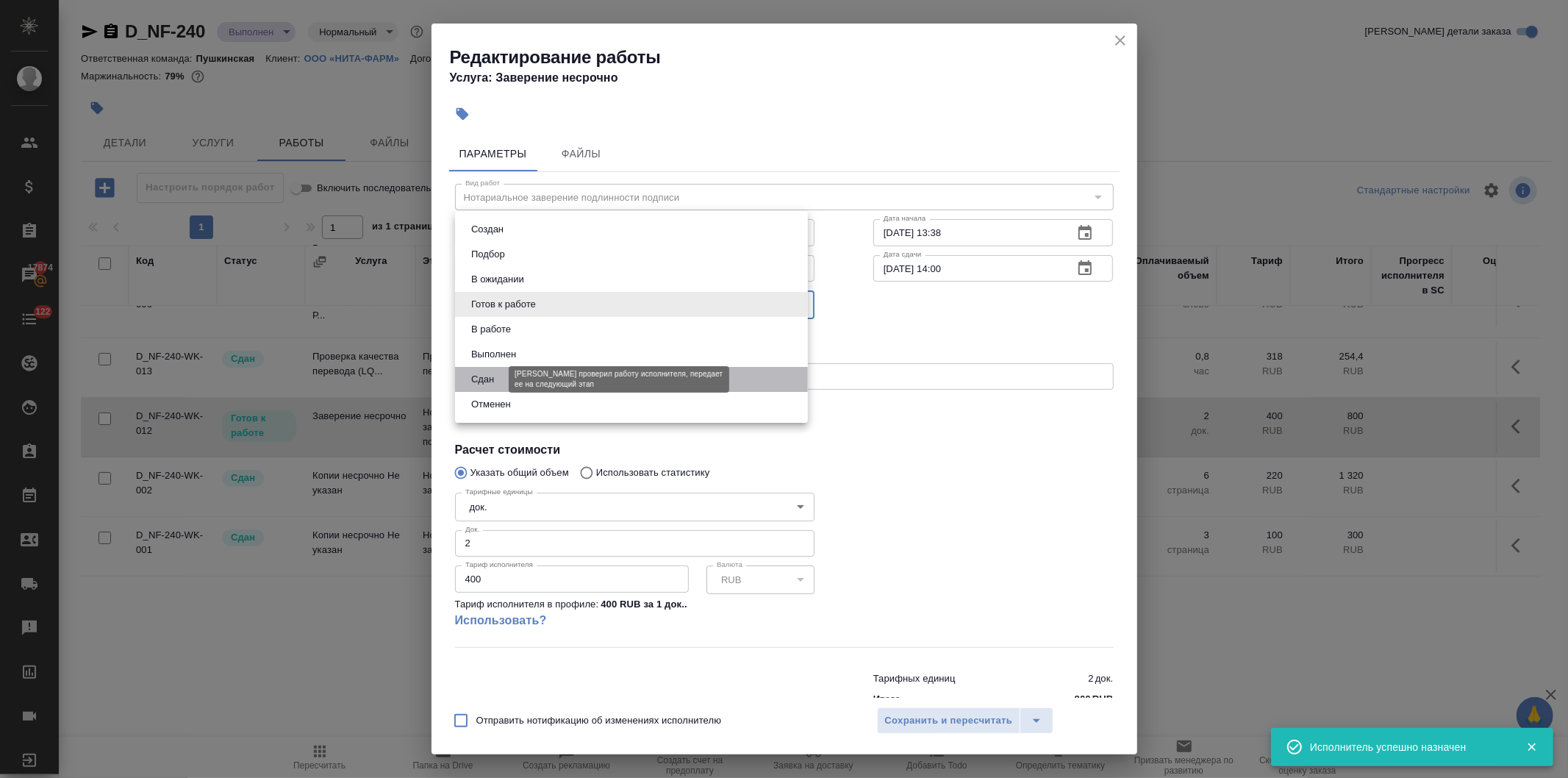
click at [486, 378] on button "Сдан" at bounding box center [482, 379] width 32 height 16
type input "closed"
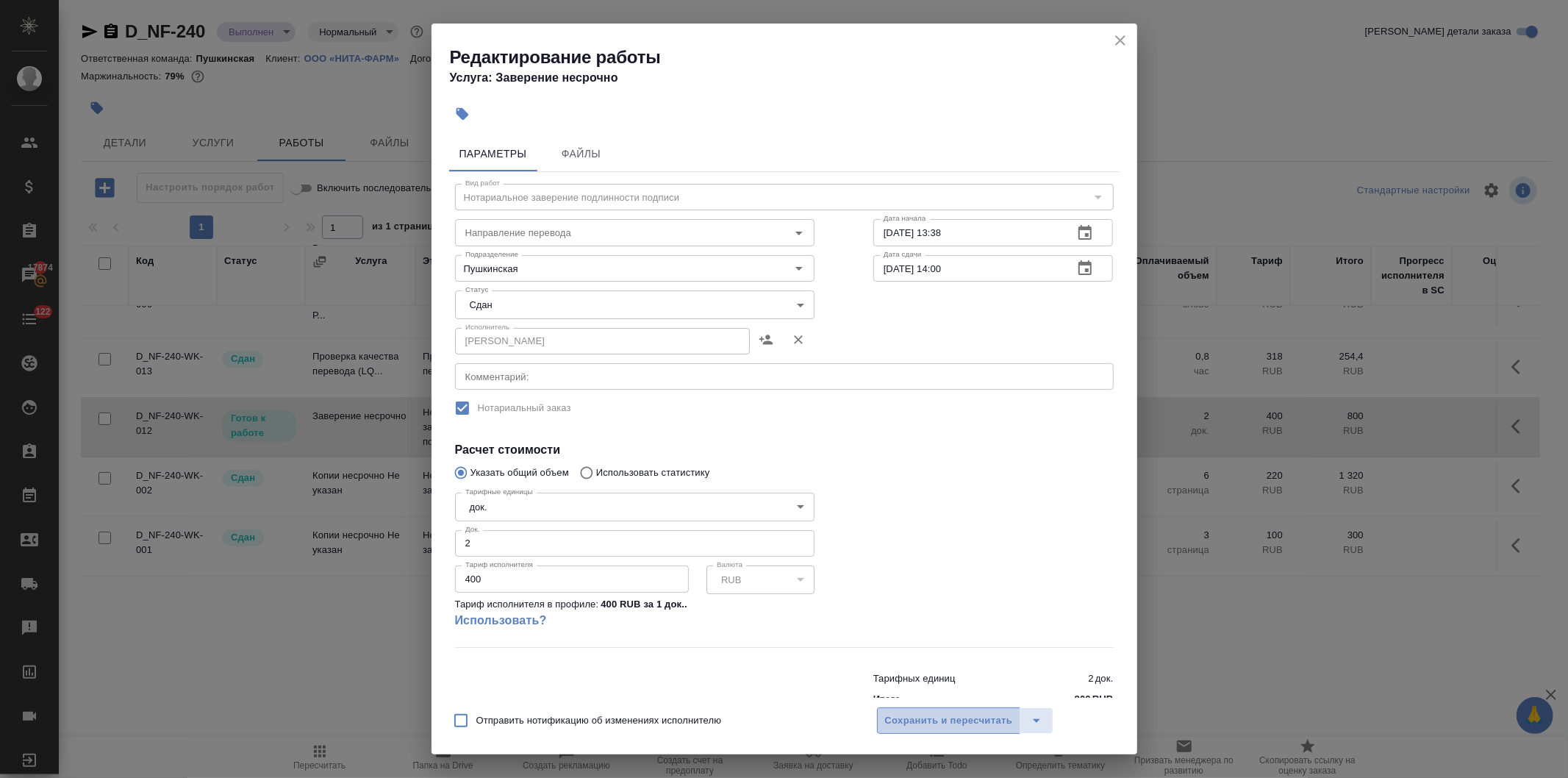
click at [919, 717] on span "Сохранить и пересчитать" at bounding box center [949, 721] width 128 height 17
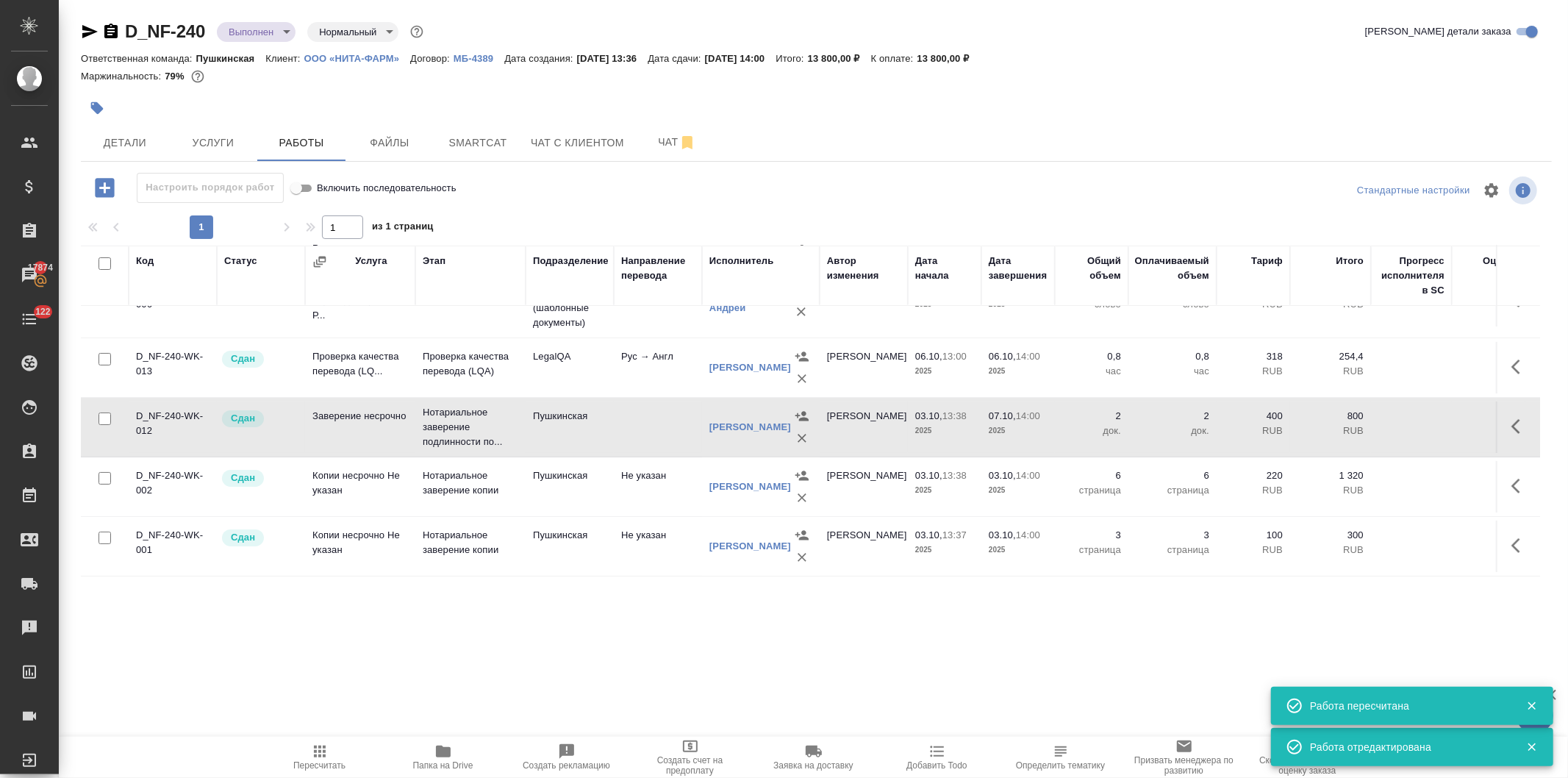
click at [314, 752] on icon "button" at bounding box center [320, 751] width 12 height 12
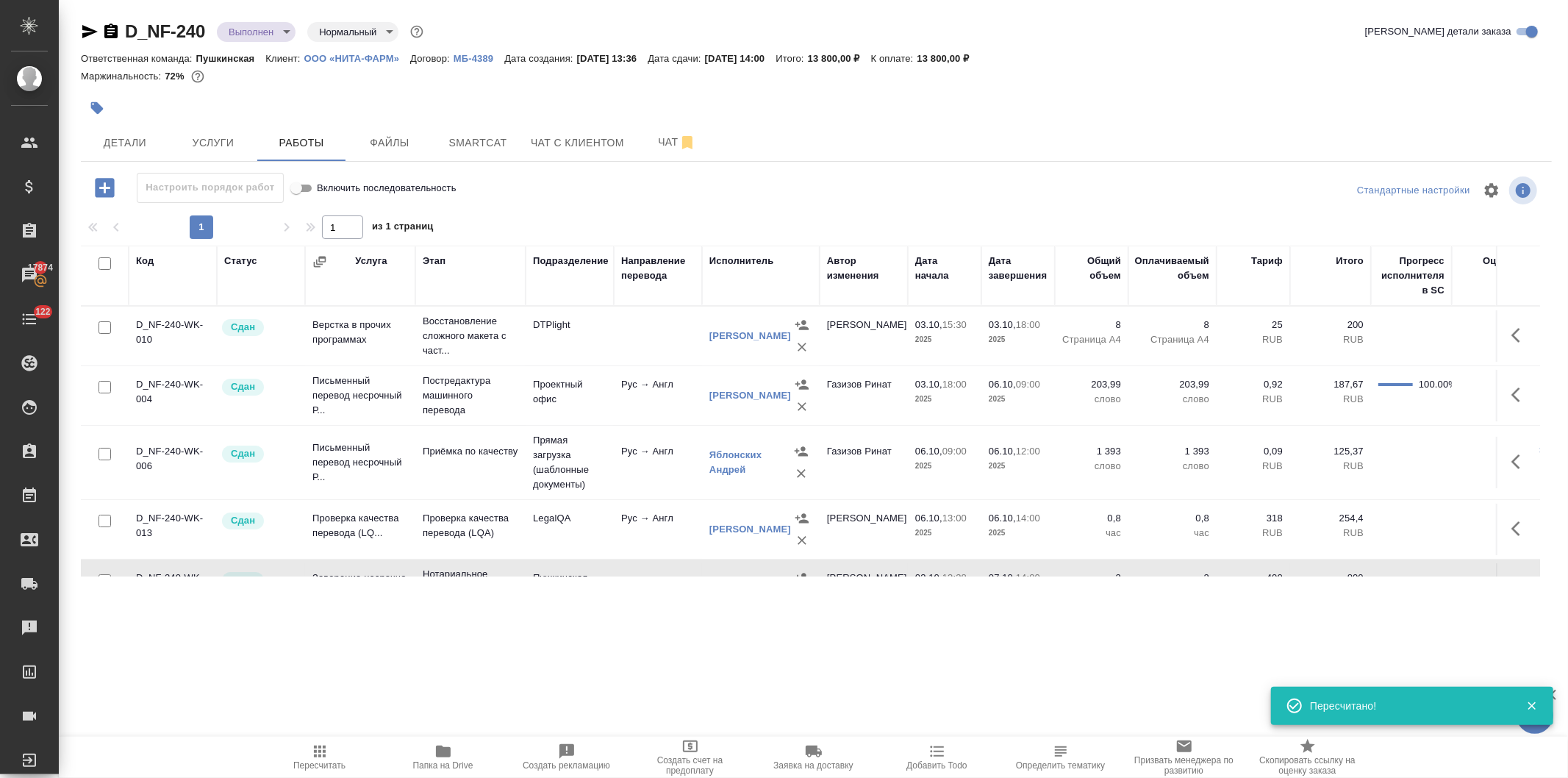
scroll to position [218, 0]
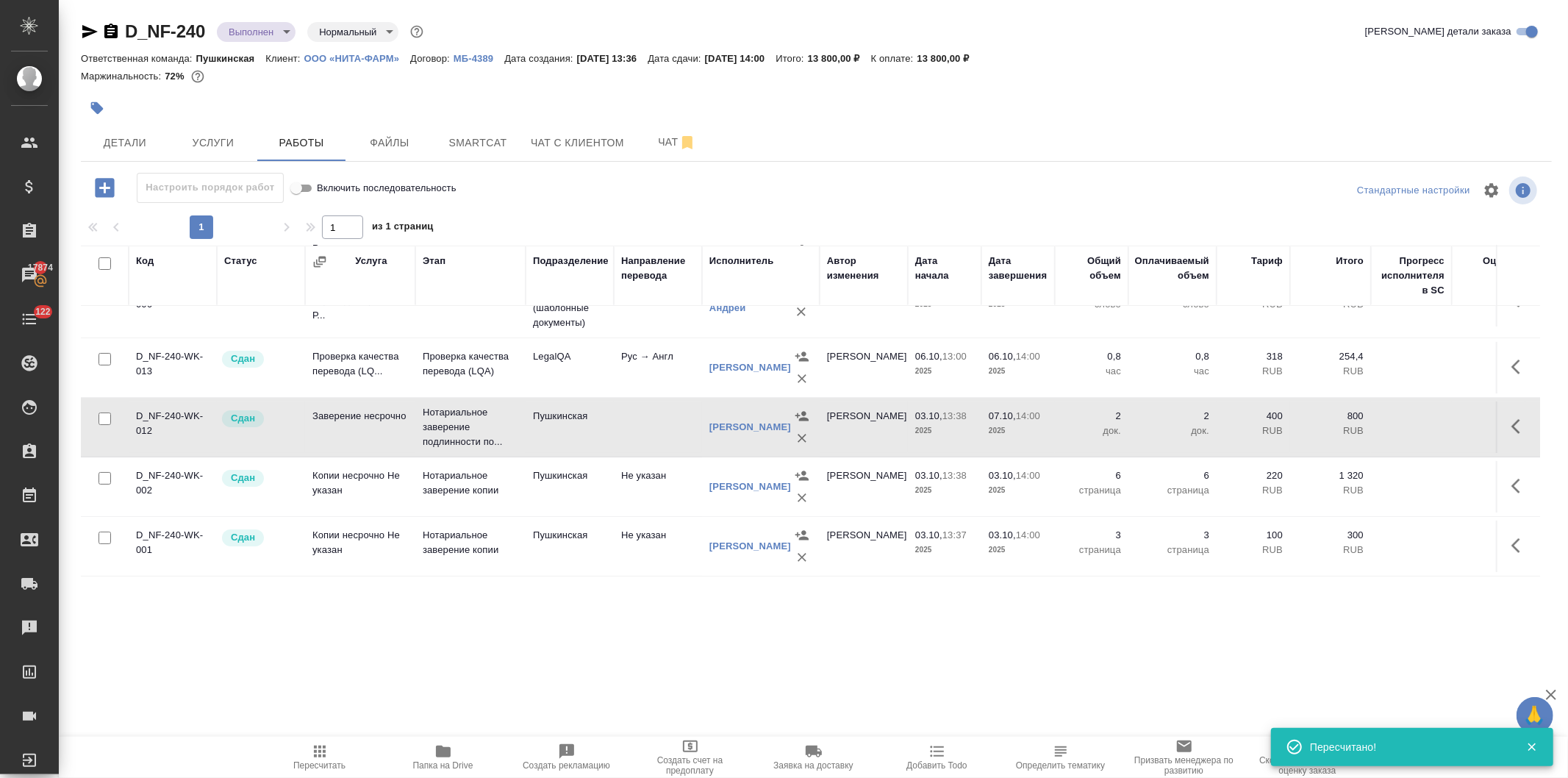
click at [241, 24] on body "🙏 .cls-1 fill:#fff; AWATERA [PERSON_NAME] Спецификации Заказы 17874 Чаты 122 To…" at bounding box center [784, 389] width 1568 height 778
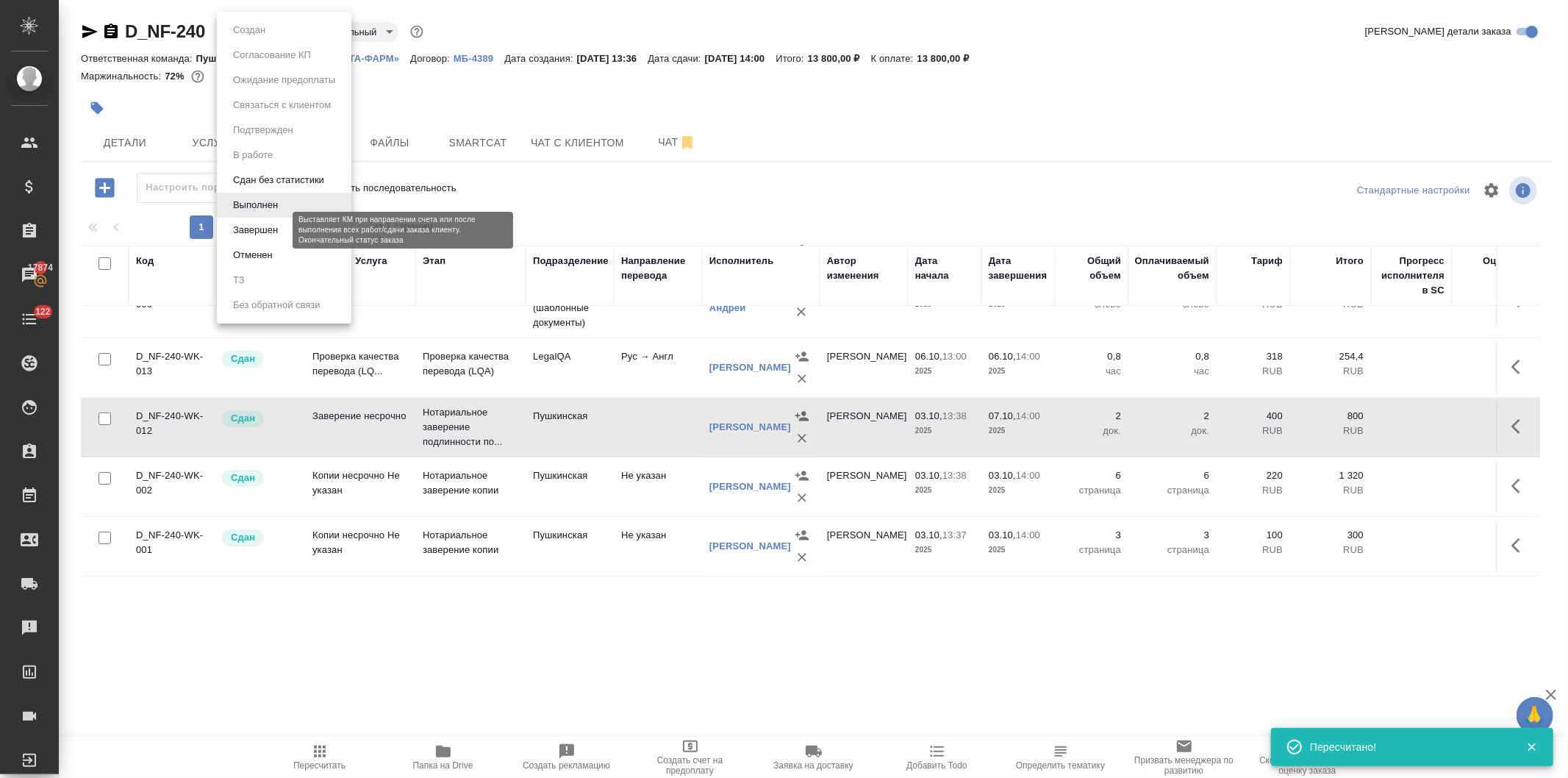
click at [247, 228] on button "Завершен" at bounding box center [255, 230] width 54 height 16
